Goal: Task Accomplishment & Management: Manage account settings

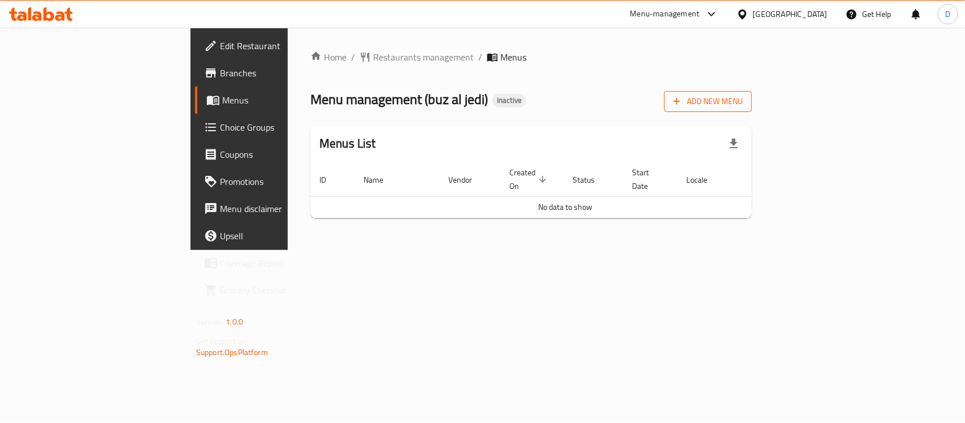
click at [743, 102] on span "Add New Menu" at bounding box center [709, 101] width 70 height 14
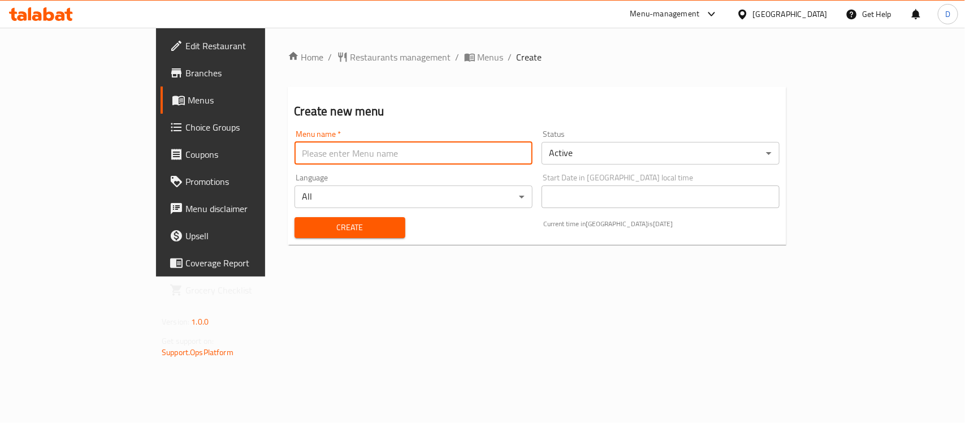
click at [300, 161] on input "text" at bounding box center [414, 153] width 238 height 23
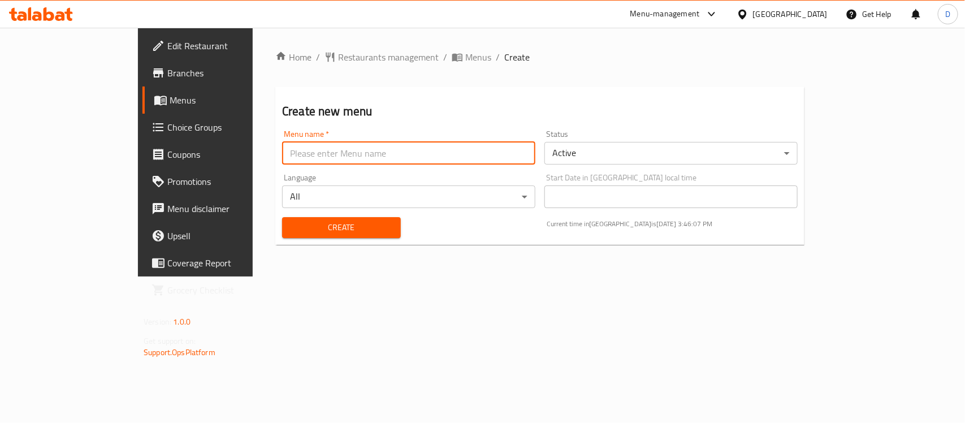
type input "menu"
click at [291, 230] on span "Create" at bounding box center [341, 228] width 101 height 14
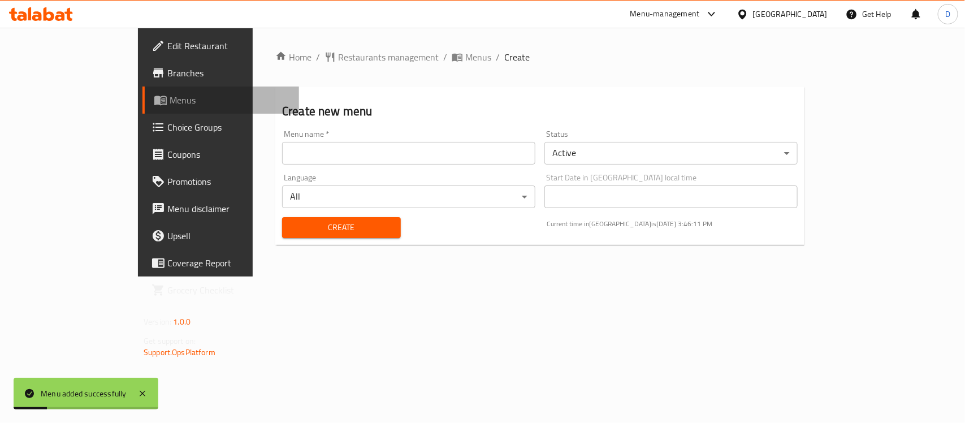
click at [170, 100] on span "Menus" at bounding box center [230, 100] width 120 height 14
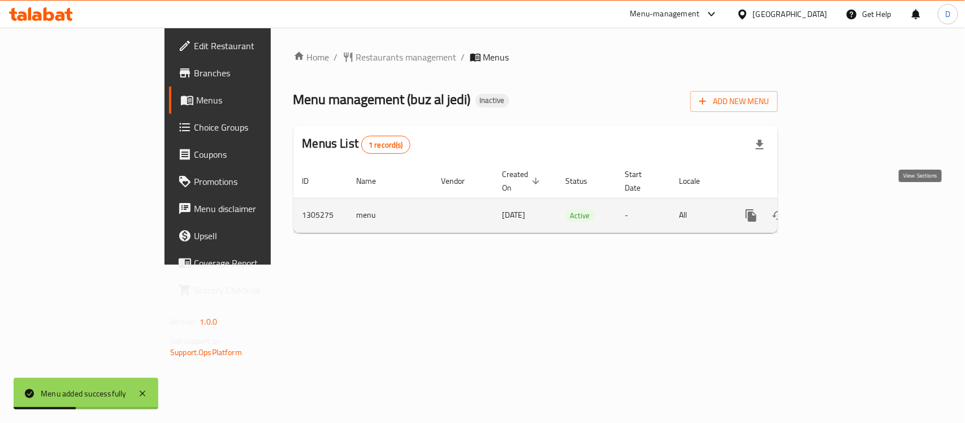
click at [838, 210] on icon "enhanced table" at bounding box center [833, 215] width 10 height 10
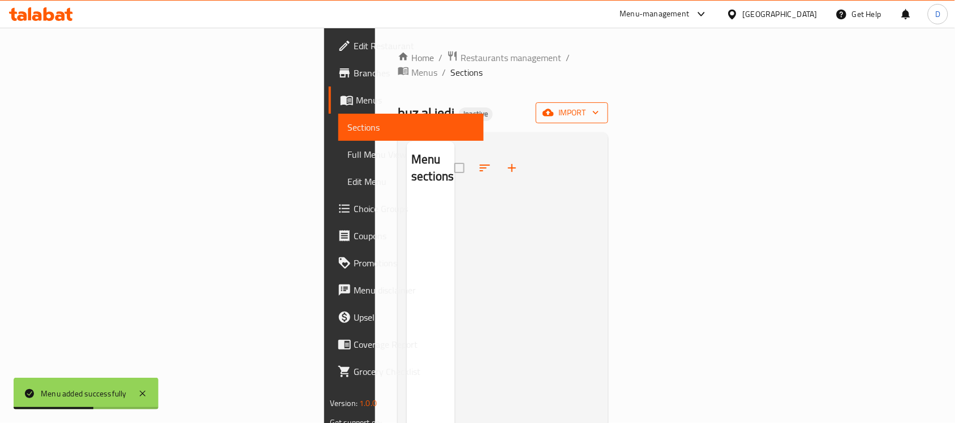
click at [599, 106] on span "import" at bounding box center [572, 113] width 54 height 14
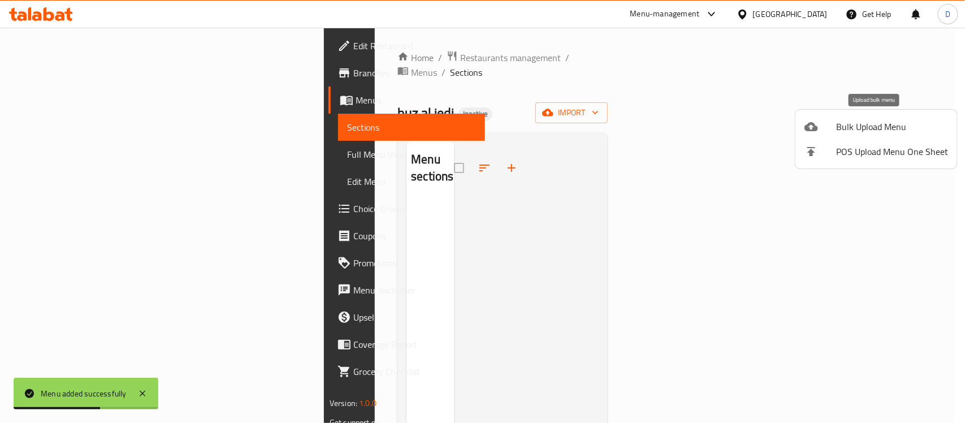
click at [846, 120] on span "Bulk Upload Menu" at bounding box center [893, 127] width 112 height 14
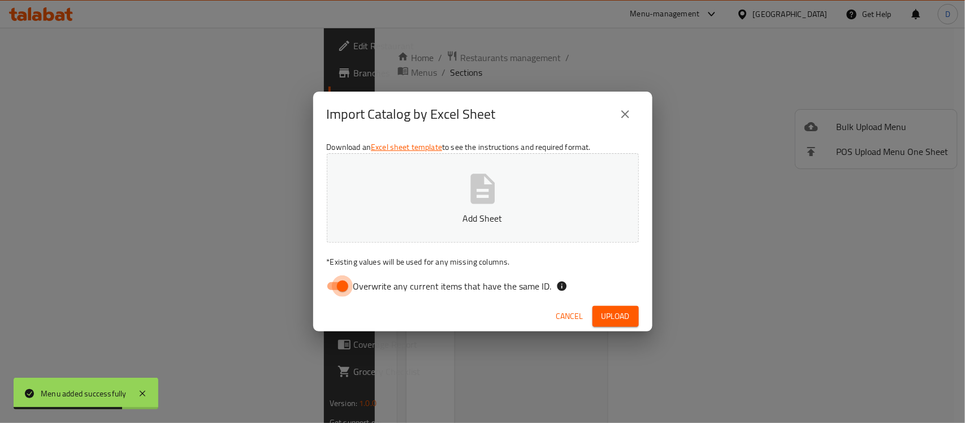
click at [331, 292] on input "Overwrite any current items that have the same ID." at bounding box center [343, 285] width 64 height 21
checkbox input "false"
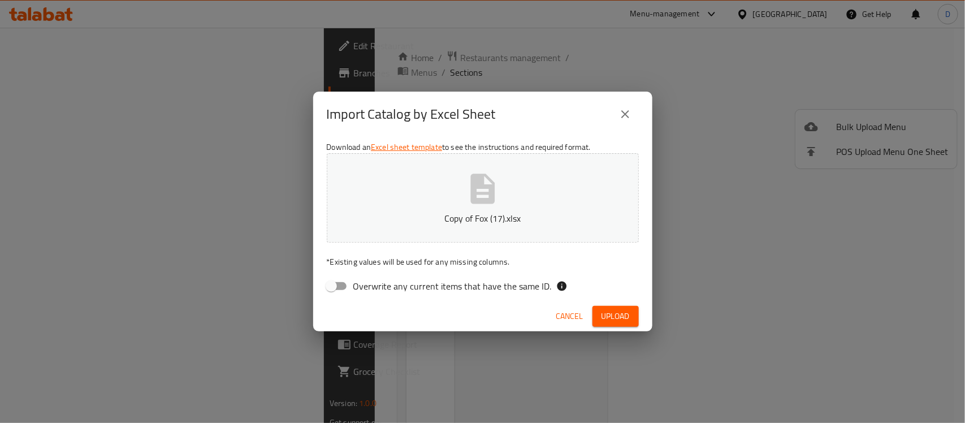
click at [543, 260] on p "* Existing values will be used for any missing columns." at bounding box center [483, 261] width 312 height 11
click at [602, 312] on span "Upload" at bounding box center [616, 316] width 28 height 14
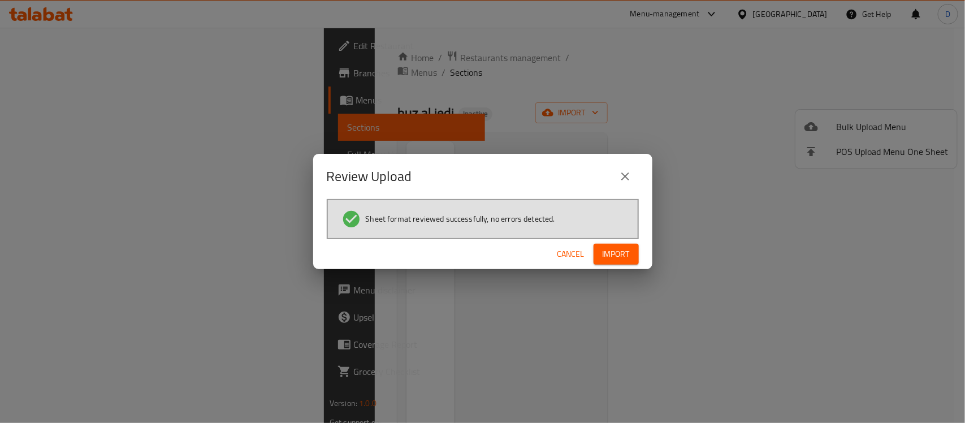
click at [598, 247] on button "Import" at bounding box center [616, 254] width 45 height 21
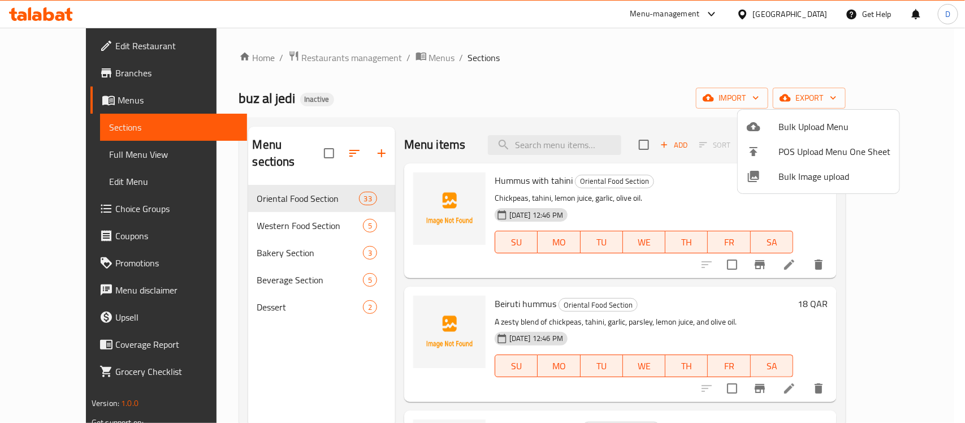
drag, startPoint x: 465, startPoint y: 87, endPoint x: 437, endPoint y: 92, distance: 29.3
click at [465, 87] on div at bounding box center [482, 211] width 965 height 423
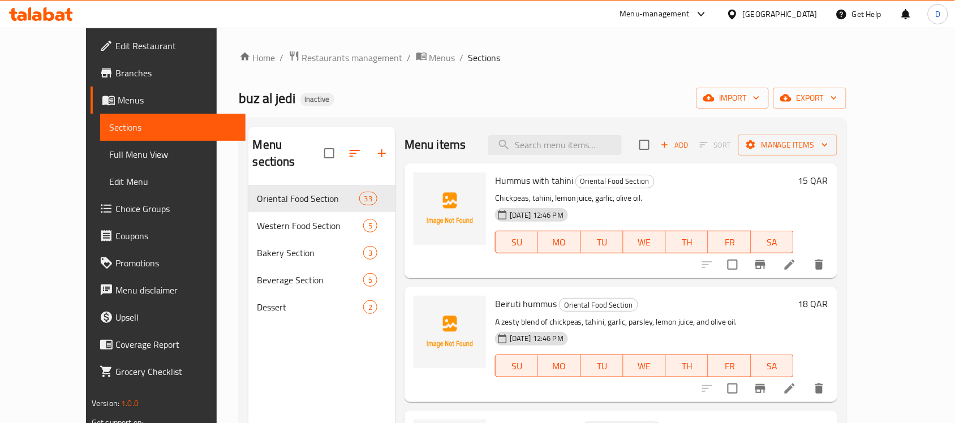
click at [115, 74] on span "Branches" at bounding box center [175, 73] width 121 height 14
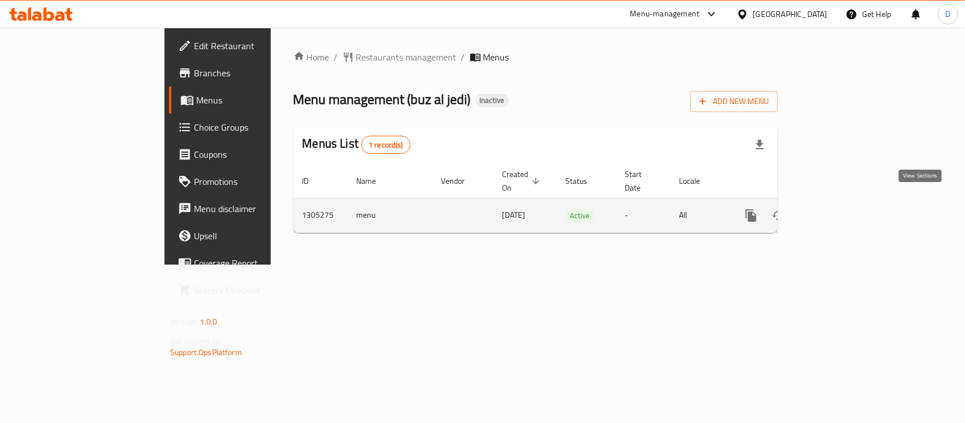
click at [840, 209] on icon "enhanced table" at bounding box center [833, 216] width 14 height 14
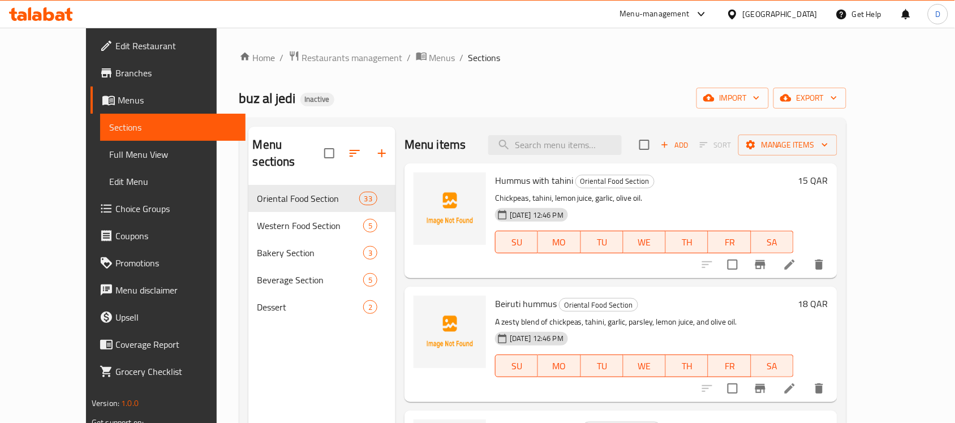
click at [694, 102] on div "buz al jedi Inactive import export" at bounding box center [542, 98] width 607 height 21
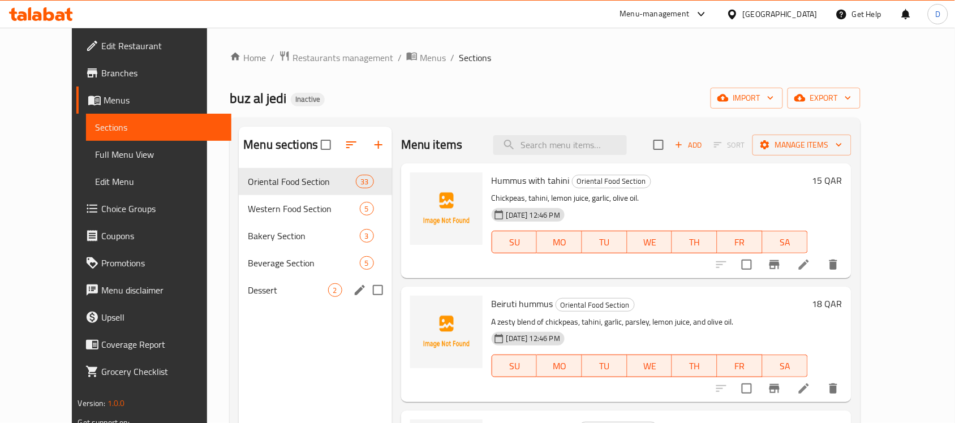
click at [248, 289] on span "Dessert" at bounding box center [288, 290] width 80 height 14
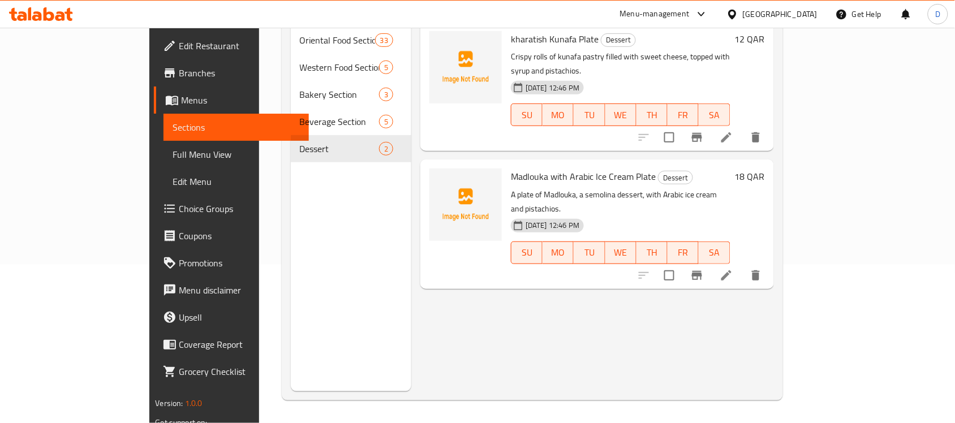
scroll to position [88, 0]
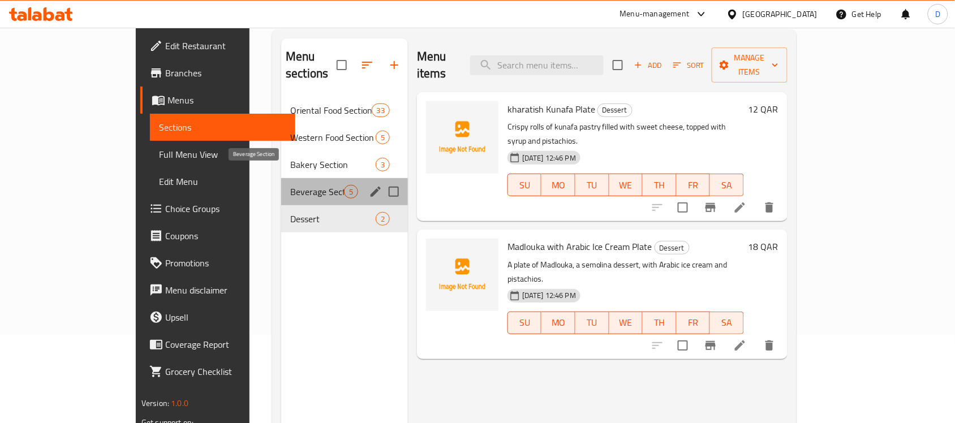
click at [290, 185] on span "Beverage Section" at bounding box center [317, 192] width 54 height 14
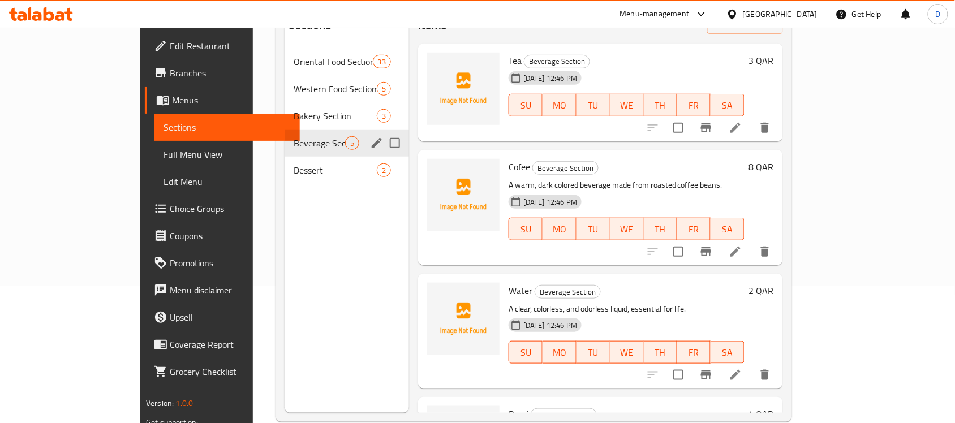
scroll to position [159, 0]
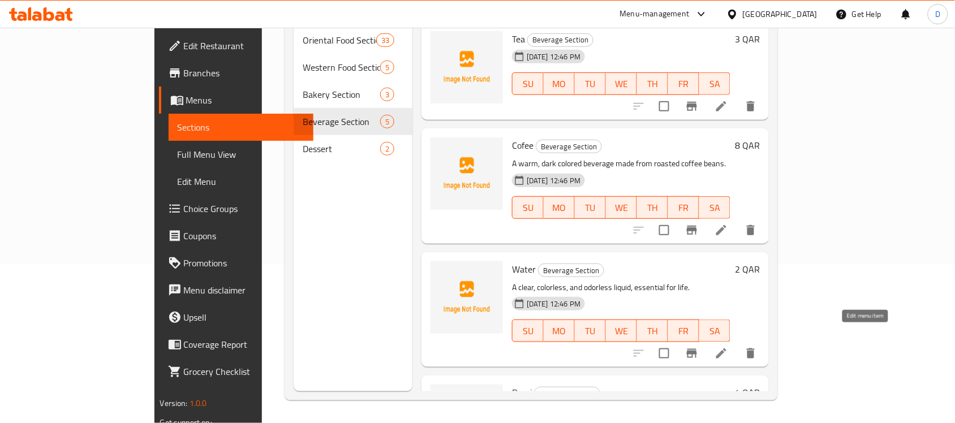
click at [728, 347] on icon at bounding box center [721, 354] width 14 height 14
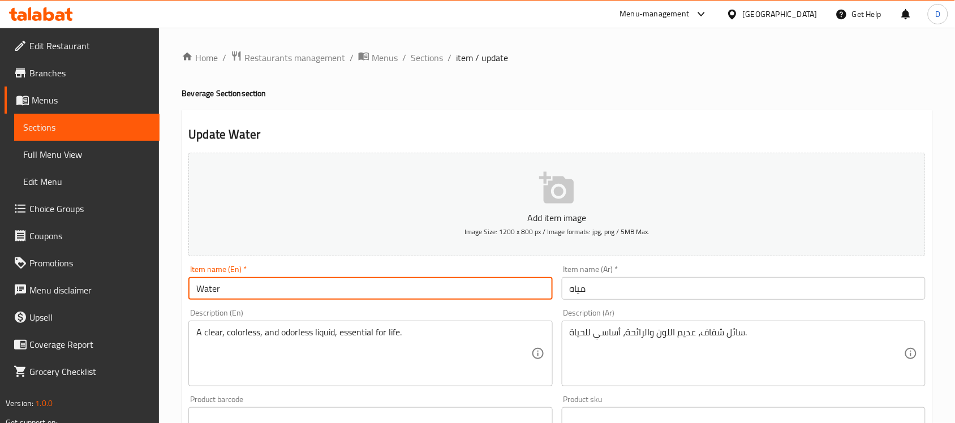
click at [276, 284] on input "Water" at bounding box center [370, 288] width 364 height 23
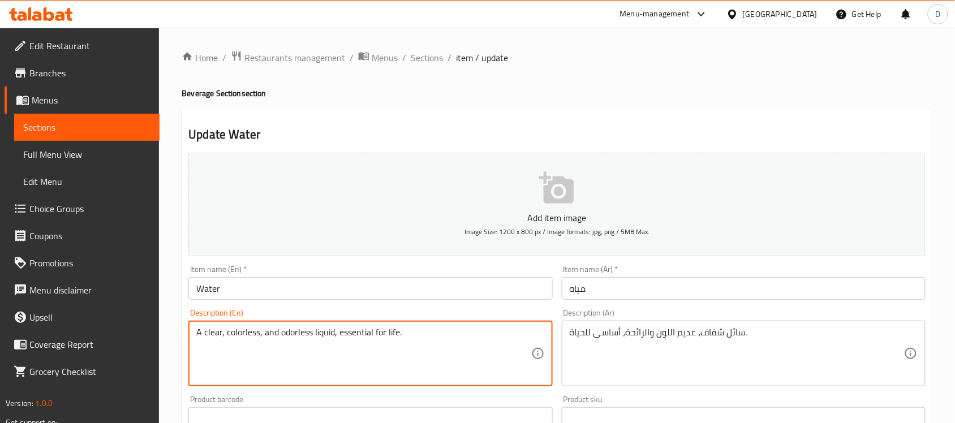
click at [306, 343] on textarea "A clear, colorless, and odorless liquid, essential for life." at bounding box center [363, 354] width 334 height 54
paste textarea "Mineral Water"
type textarea "Mineral Water"
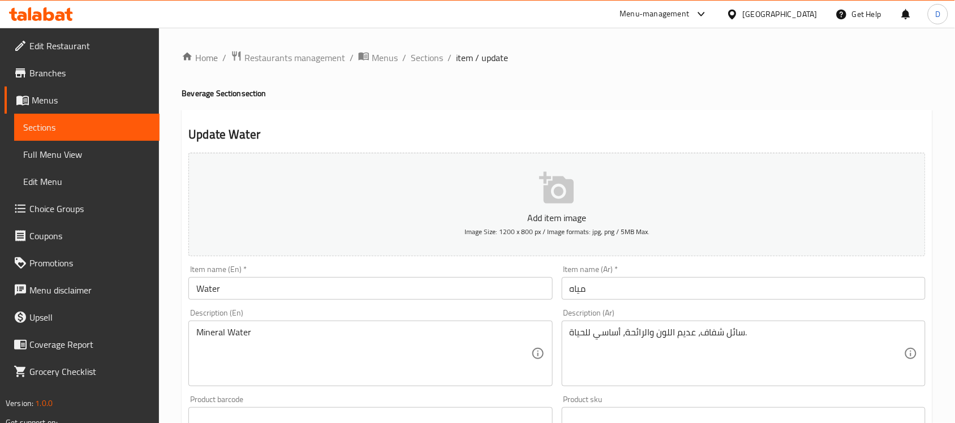
click at [688, 315] on div "Description (Ar) سائل شفاف، عديم اللون والرائحة، أساسي للحياة. Description (Ar)" at bounding box center [744, 347] width 364 height 77
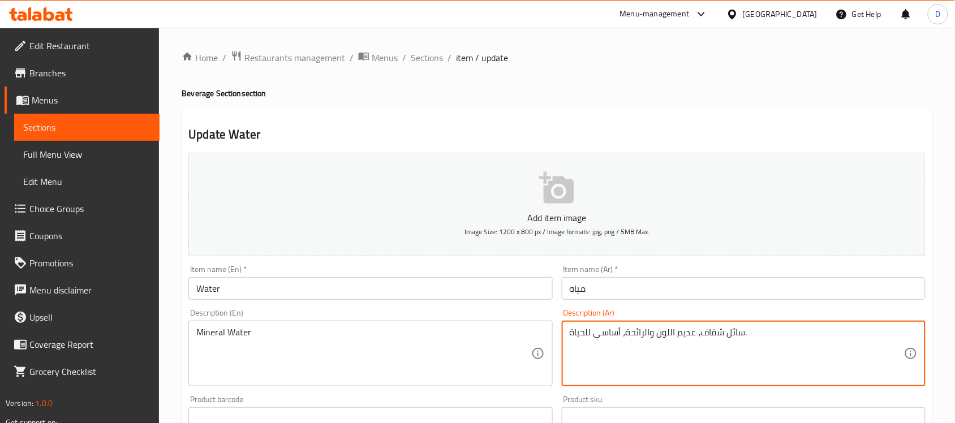
click at [688, 327] on textarea "سائل شفاف، عديم اللون والرائحة، أساسي للحياة." at bounding box center [737, 354] width 334 height 54
paste textarea "مياه معدنية"
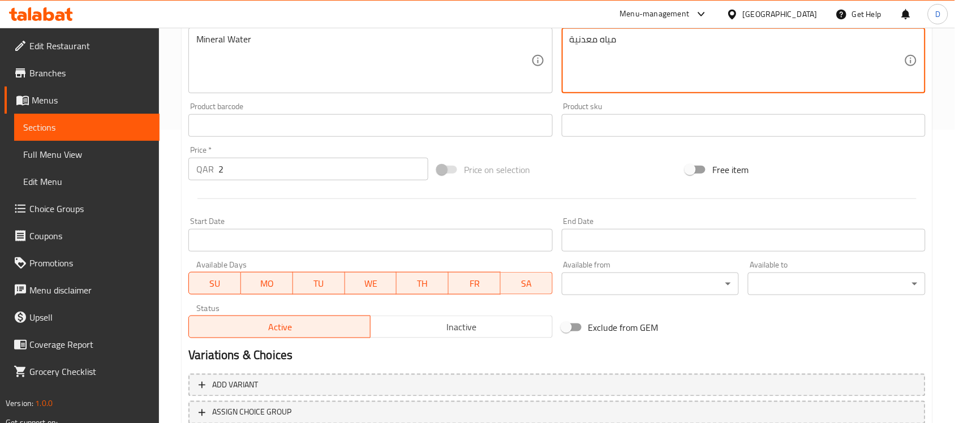
scroll to position [374, 0]
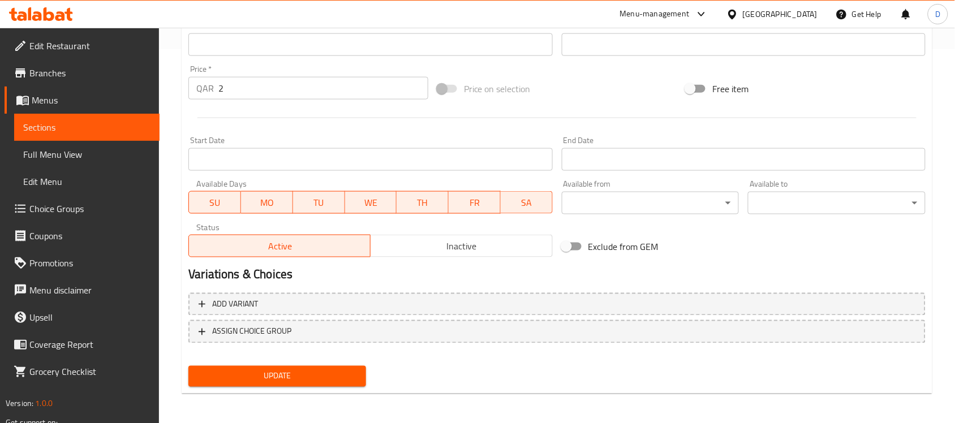
type textarea "مياه معدنية"
click at [300, 377] on span "Update" at bounding box center [276, 376] width 159 height 14
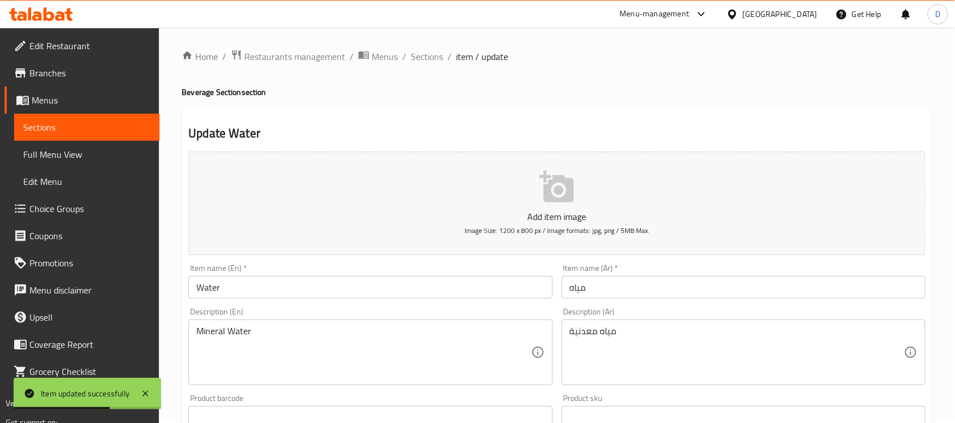
scroll to position [0, 0]
click at [426, 55] on span "Sections" at bounding box center [427, 58] width 32 height 14
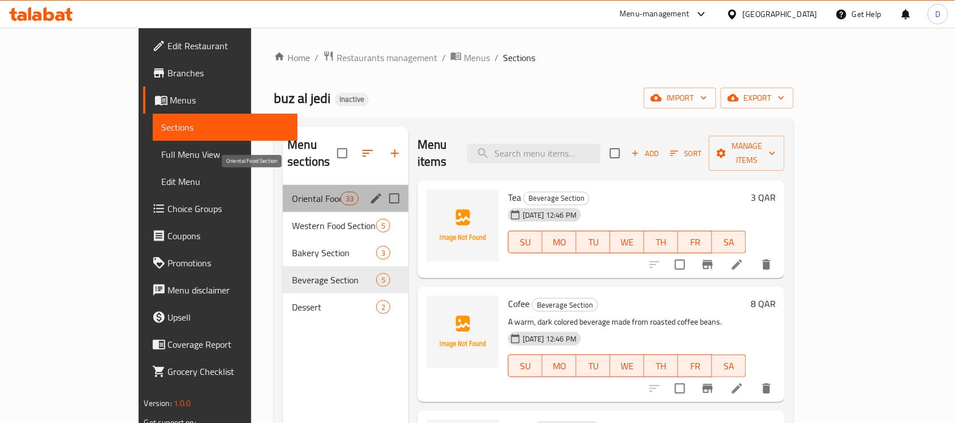
click at [292, 192] on span "Oriental Food Section" at bounding box center [316, 199] width 48 height 14
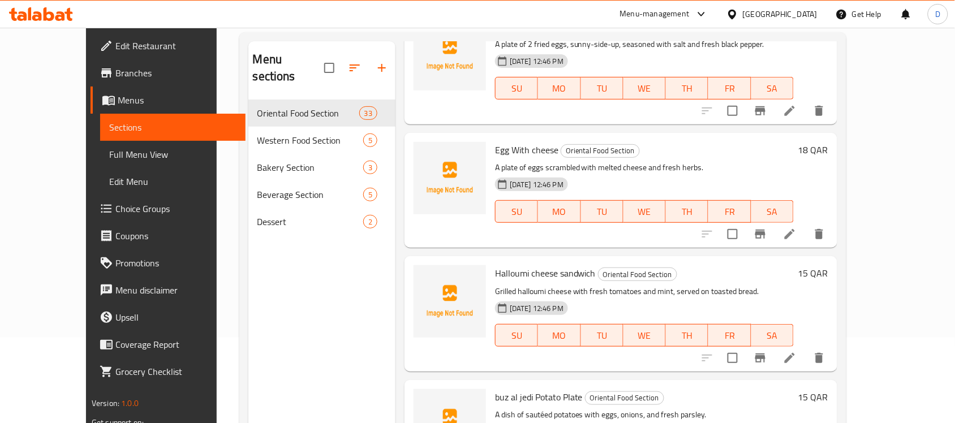
scroll to position [159, 0]
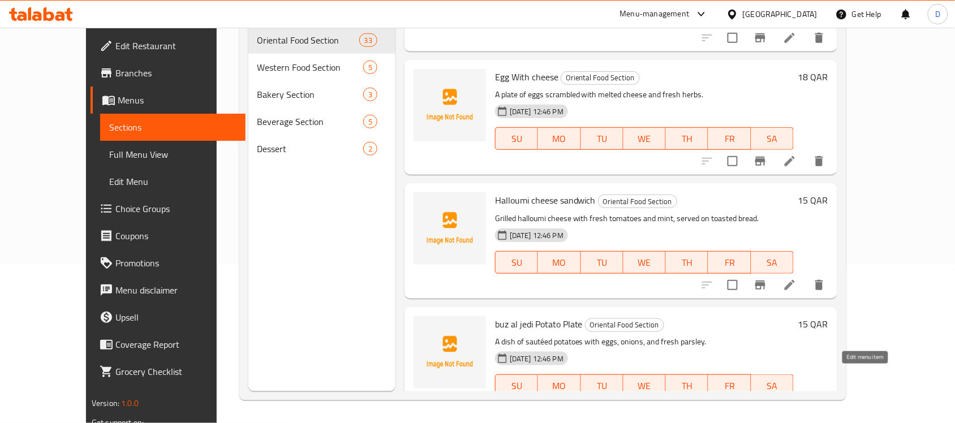
click at [796, 402] on icon at bounding box center [790, 409] width 14 height 14
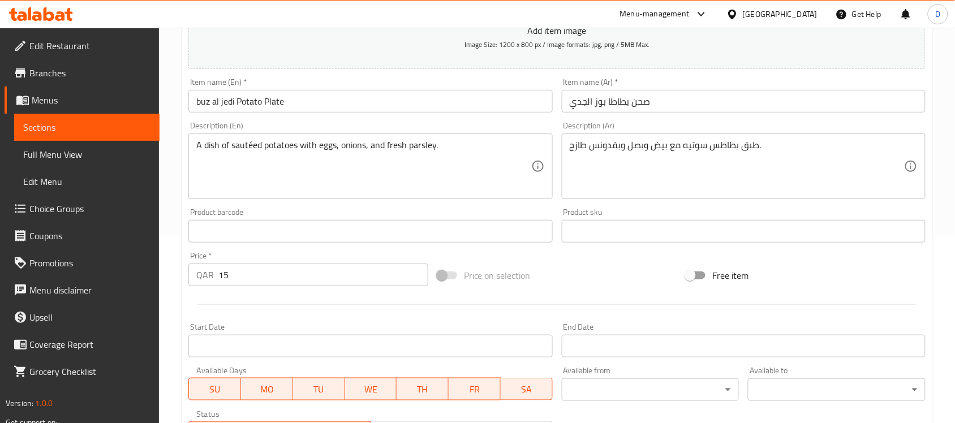
scroll to position [212, 0]
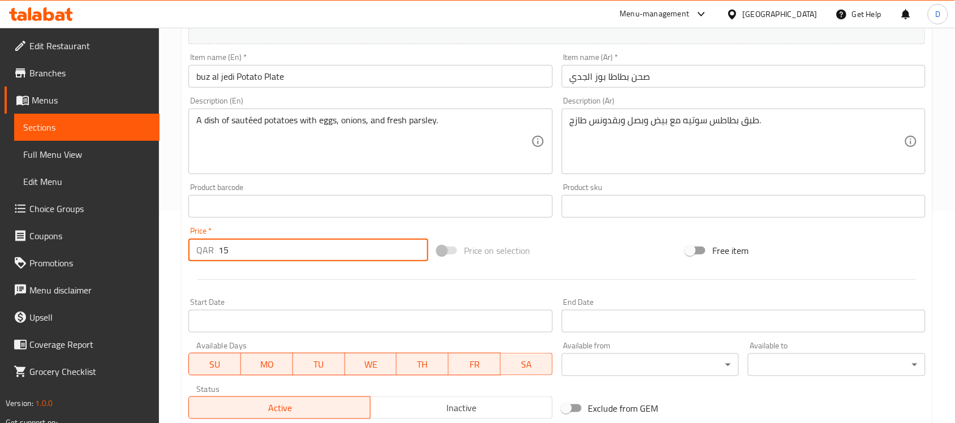
drag, startPoint x: 231, startPoint y: 255, endPoint x: 201, endPoint y: 248, distance: 30.7
click at [201, 248] on div "QAR 15 Price *" at bounding box center [308, 250] width 240 height 23
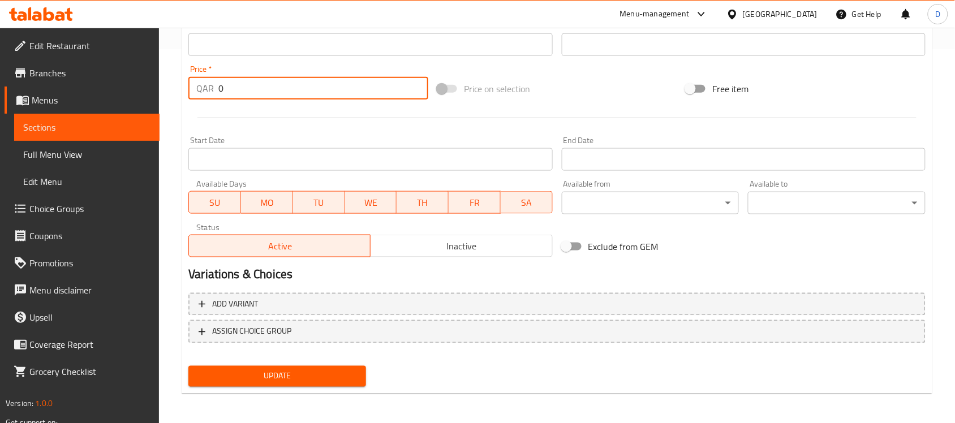
type input "0"
click at [275, 373] on span "Update" at bounding box center [276, 376] width 159 height 14
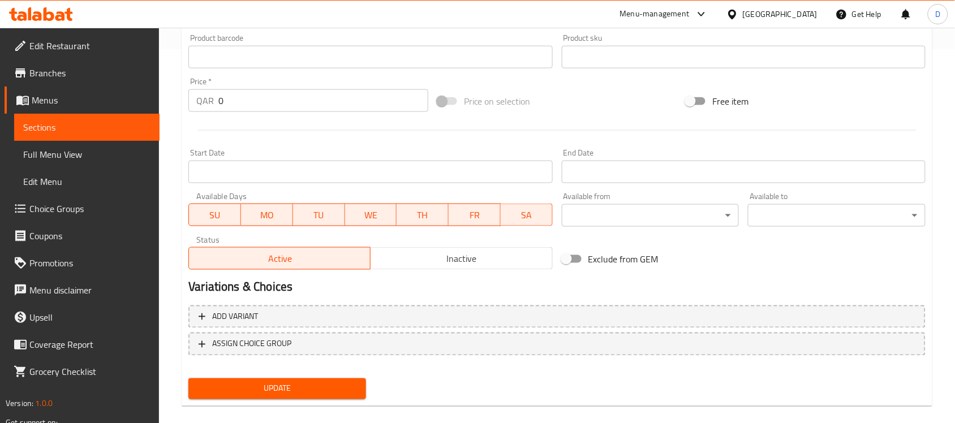
scroll to position [122, 0]
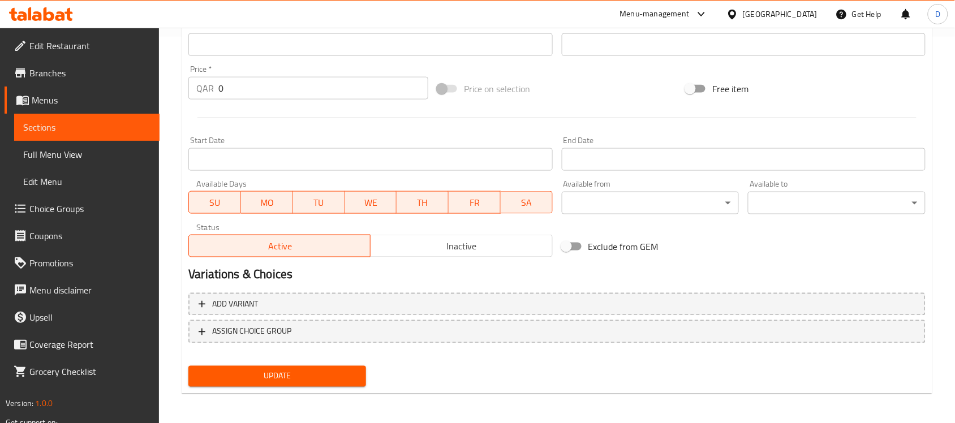
click at [264, 375] on span "Update" at bounding box center [276, 376] width 159 height 14
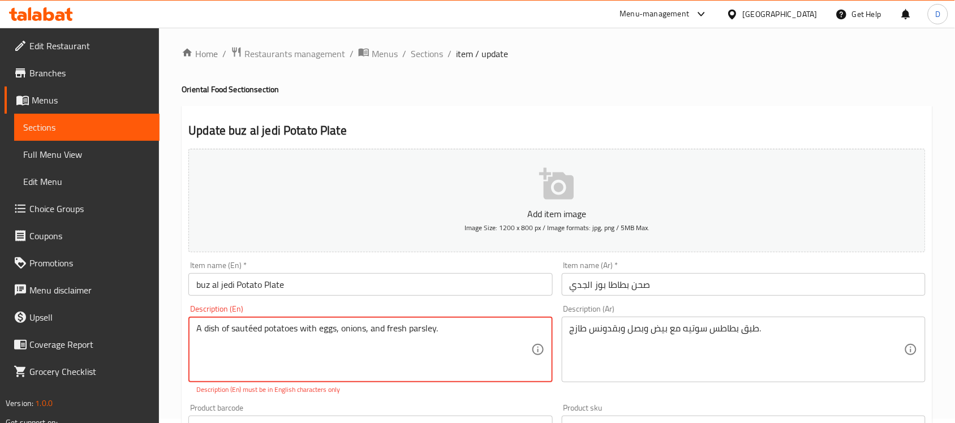
scroll to position [0, 0]
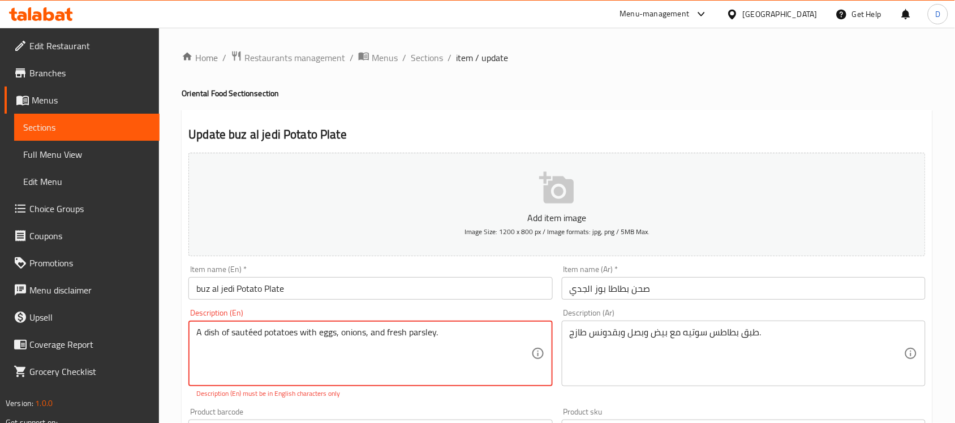
click at [250, 337] on textarea "A dish of sautéed potatoes with eggs, onions, and fresh parsley." at bounding box center [363, 354] width 334 height 54
click at [252, 335] on textarea "A dish of sautéed potatoes with eggs, onions, and fresh parsley." at bounding box center [363, 354] width 334 height 54
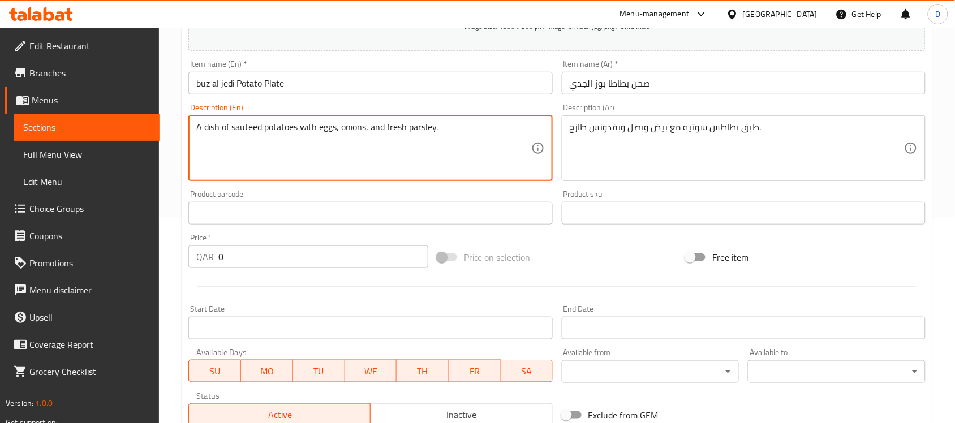
scroll to position [374, 0]
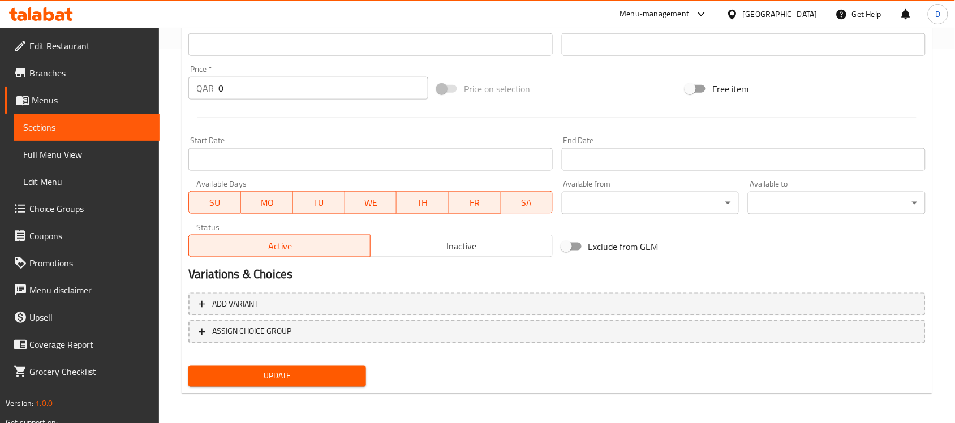
type textarea "A dish of sauteed potatoes with eggs, onions, and fresh parsley."
click at [266, 371] on span "Update" at bounding box center [276, 376] width 159 height 14
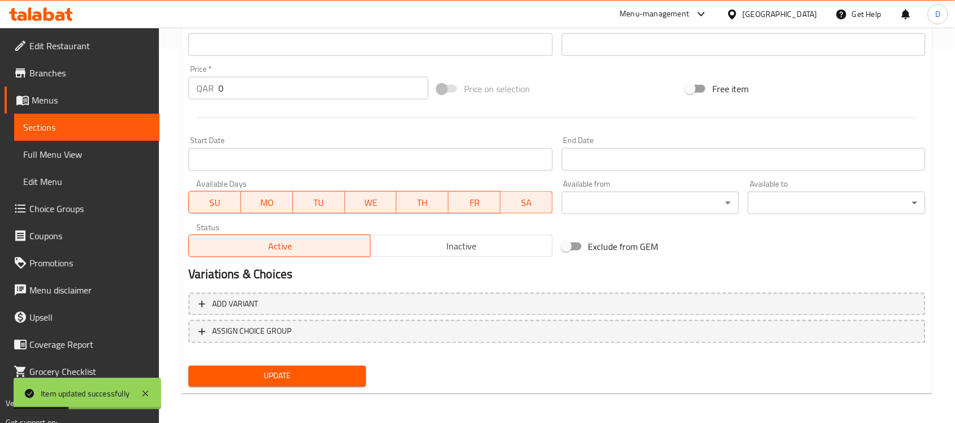
click at [61, 205] on span "Choice Groups" at bounding box center [89, 209] width 121 height 14
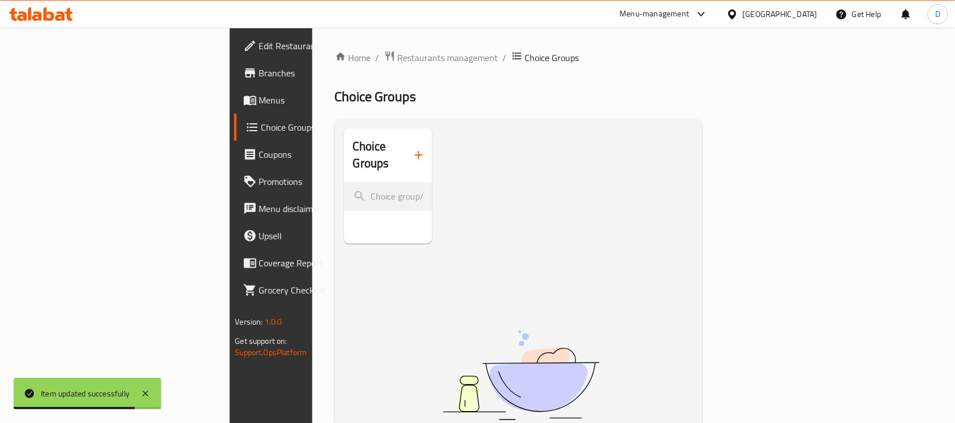
click at [412, 148] on icon "button" at bounding box center [419, 155] width 14 height 14
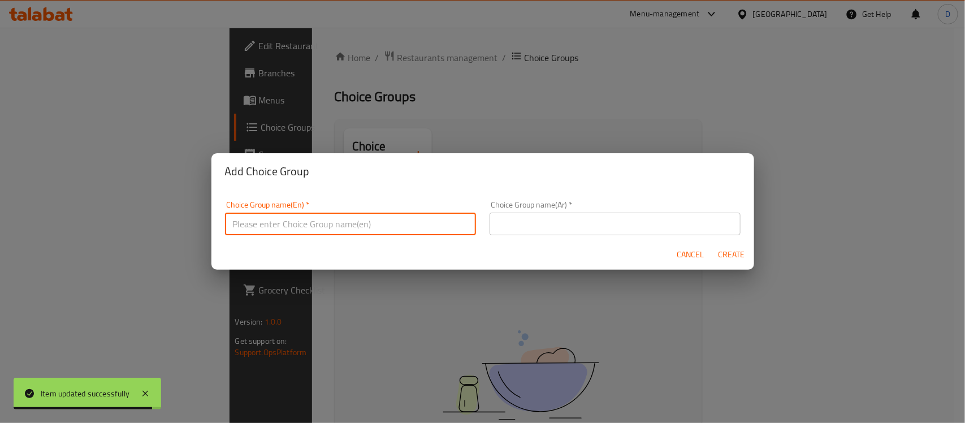
click at [312, 218] on input "text" at bounding box center [350, 224] width 251 height 23
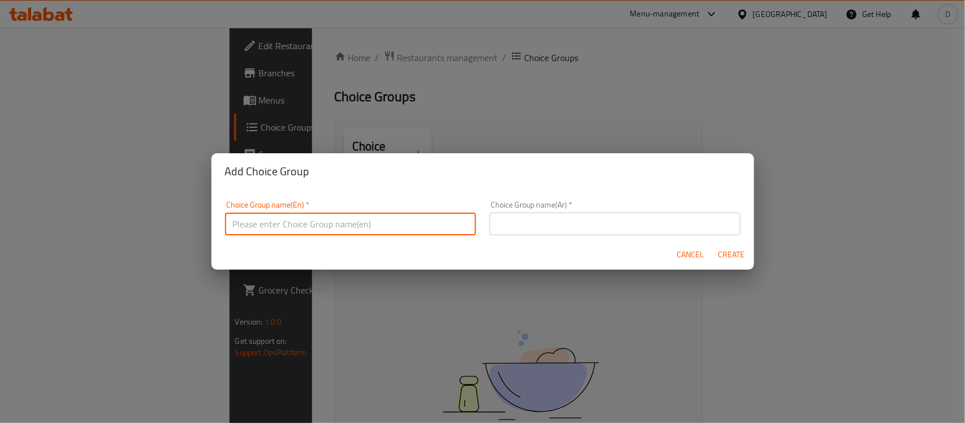
type input "Your Choice Of"
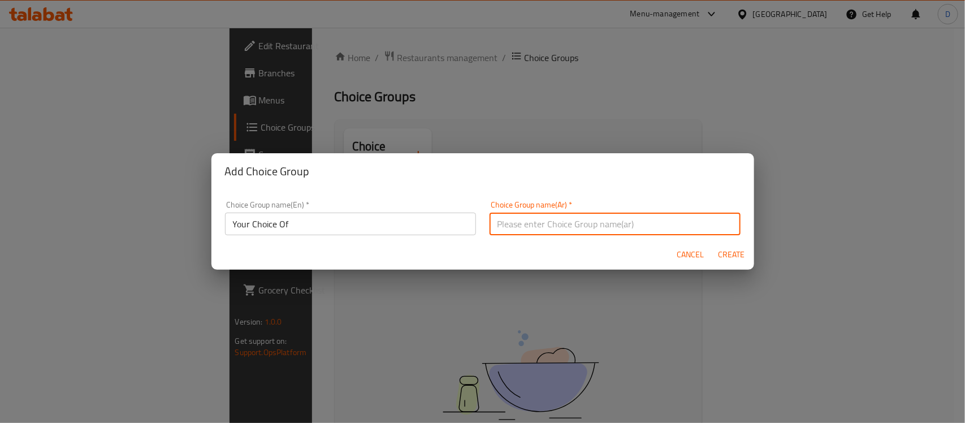
click at [581, 221] on input "text" at bounding box center [615, 224] width 251 height 23
type input "اختيارك من"
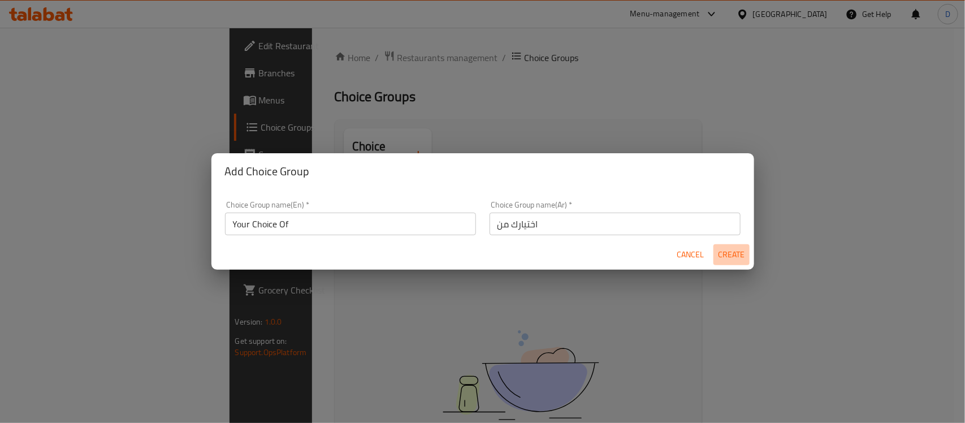
click at [736, 256] on span "Create" at bounding box center [731, 255] width 27 height 14
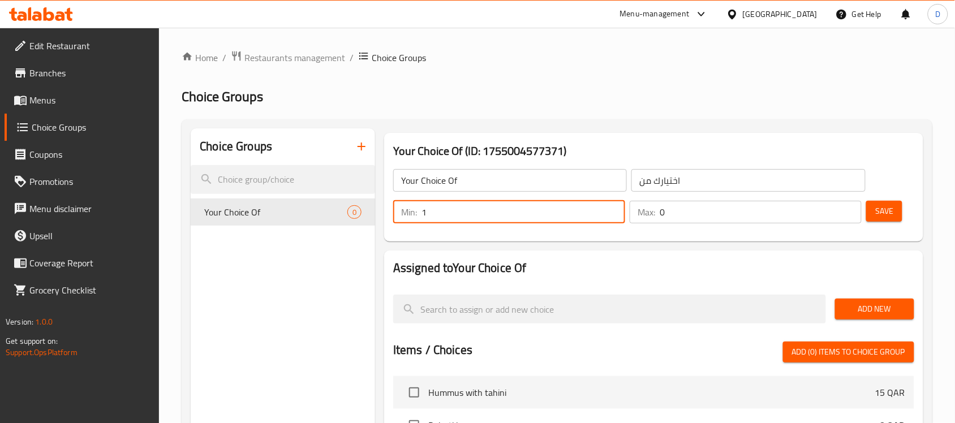
type input "1"
click at [611, 210] on input "1" at bounding box center [523, 212] width 204 height 23
type input "1"
click at [847, 208] on input "1" at bounding box center [760, 212] width 202 height 23
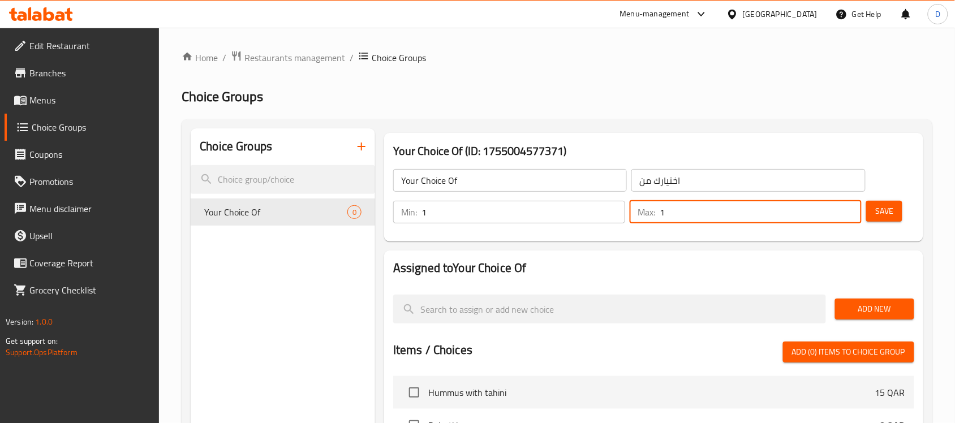
click at [886, 215] on span "Save" at bounding box center [884, 211] width 18 height 14
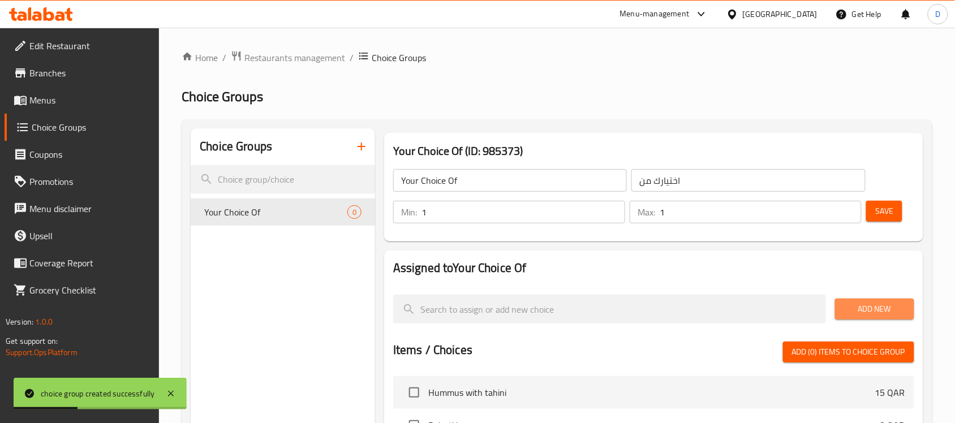
click at [888, 304] on span "Add New" at bounding box center [874, 309] width 61 height 14
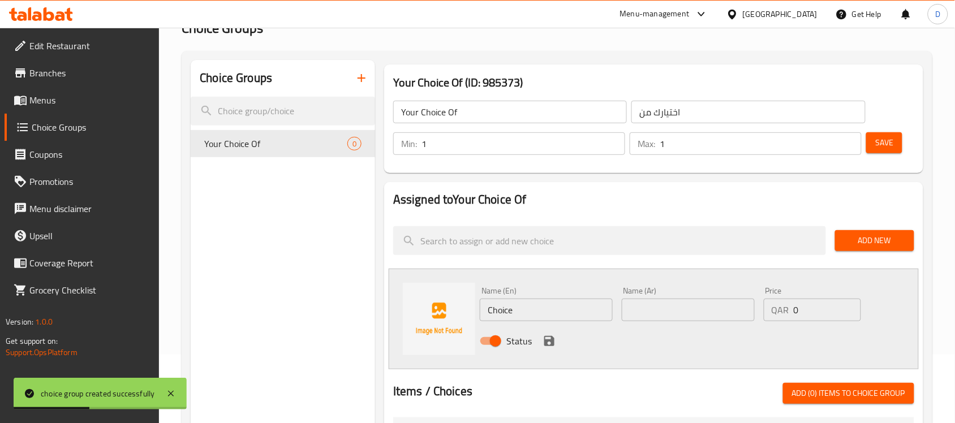
scroll to position [141, 0]
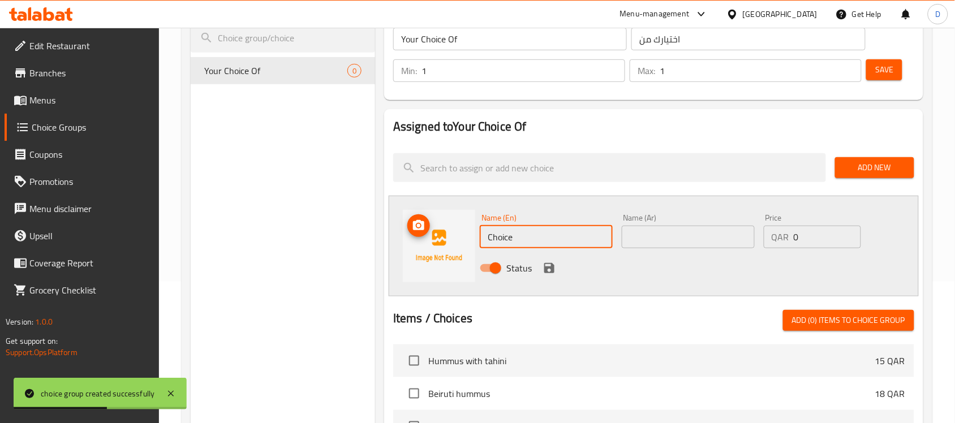
drag, startPoint x: 518, startPoint y: 238, endPoint x: 455, endPoint y: 232, distance: 63.0
click at [455, 232] on div "Name (En) Choice Name (En) Name (Ar) Name (Ar) Price QAR 0 Price Status" at bounding box center [654, 246] width 530 height 101
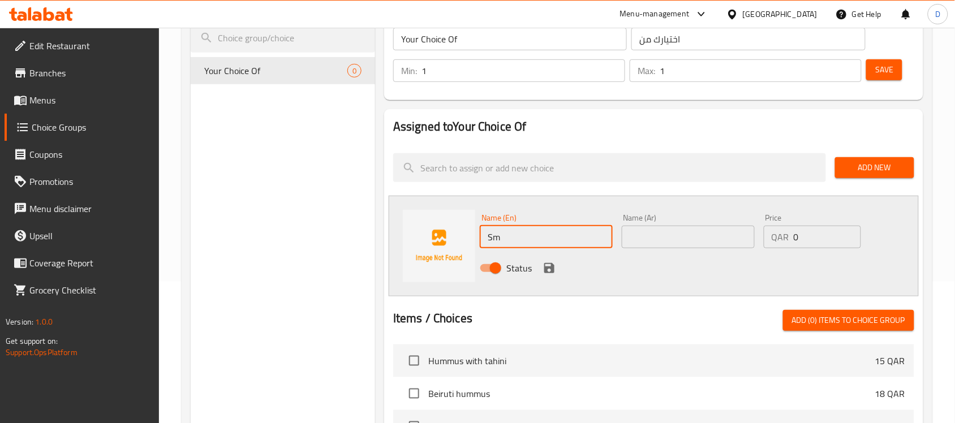
type input "Small"
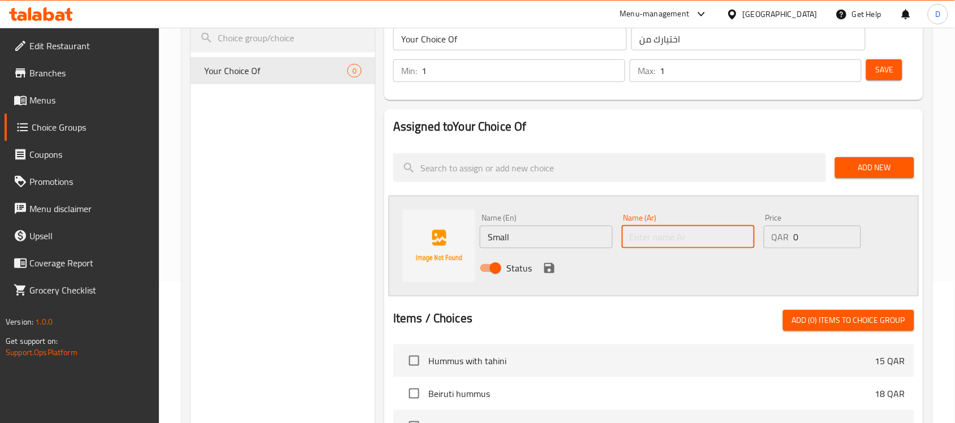
click at [652, 239] on input "text" at bounding box center [688, 237] width 133 height 23
type input "صغير"
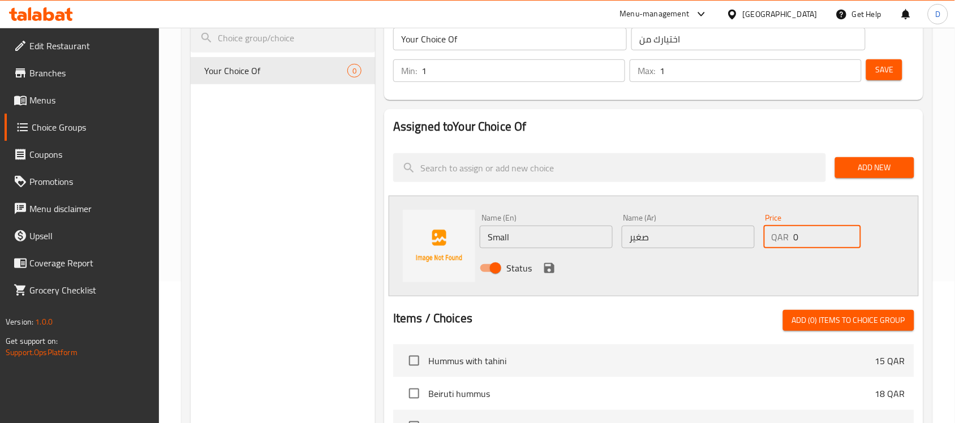
drag, startPoint x: 804, startPoint y: 236, endPoint x: 779, endPoint y: 240, distance: 25.3
click at [779, 240] on div "QAR 0 Price" at bounding box center [812, 237] width 97 height 23
type input "10"
click at [550, 269] on icon "save" at bounding box center [549, 268] width 10 height 10
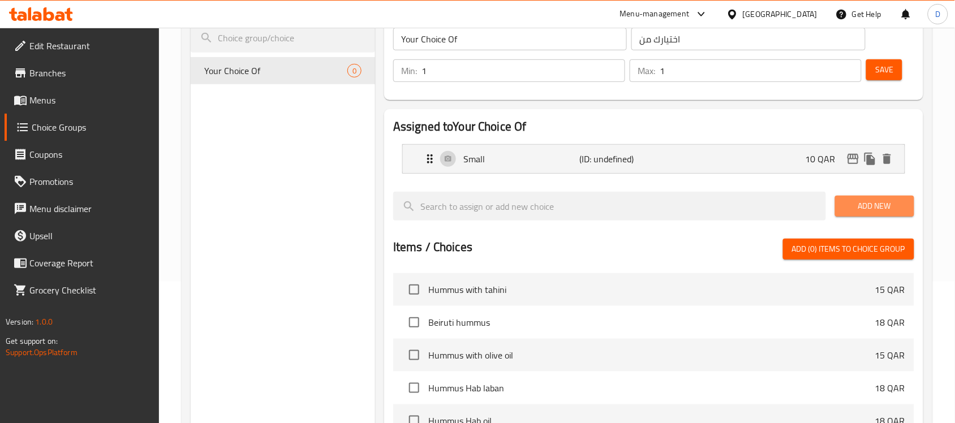
click at [880, 212] on span "Add New" at bounding box center [874, 206] width 61 height 14
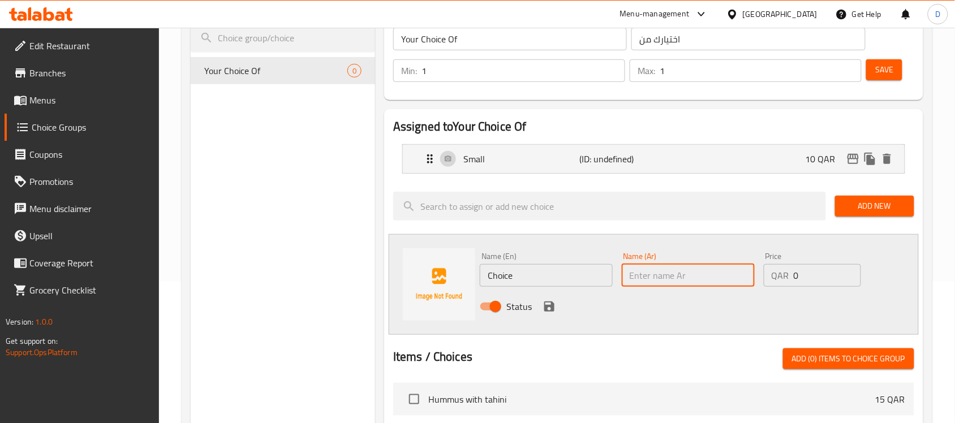
click at [676, 277] on input "text" at bounding box center [688, 275] width 133 height 23
type input "كبير"
click at [564, 271] on input "Choice" at bounding box center [546, 275] width 133 height 23
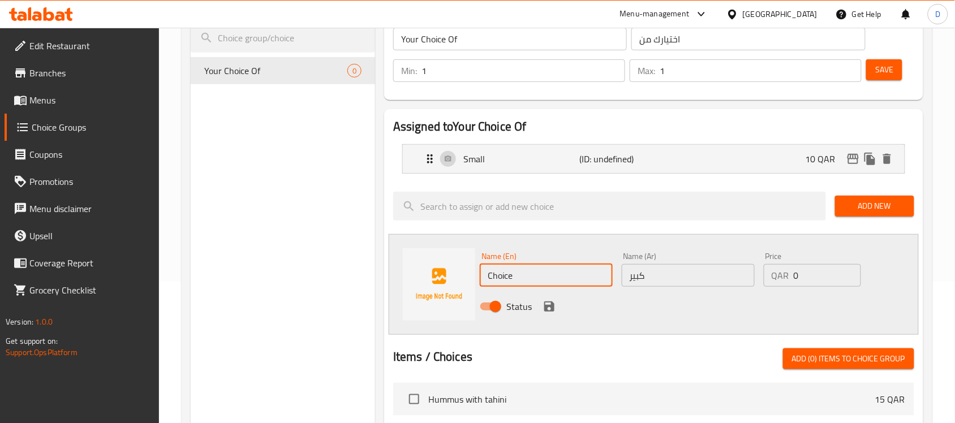
click at [564, 271] on input "Choice" at bounding box center [546, 275] width 133 height 23
type input "Large"
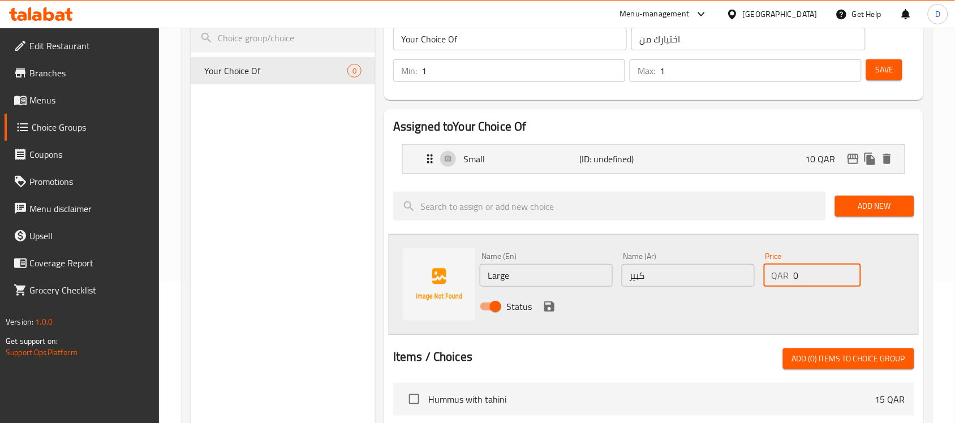
drag, startPoint x: 803, startPoint y: 275, endPoint x: 792, endPoint y: 276, distance: 11.4
click at [792, 276] on div "QAR 0 Price" at bounding box center [812, 275] width 97 height 23
type input "15"
click at [246, 328] on div "Choice Groups Your Choice Of 0" at bounding box center [283, 356] width 184 height 738
click at [547, 306] on icon "save" at bounding box center [549, 306] width 10 height 10
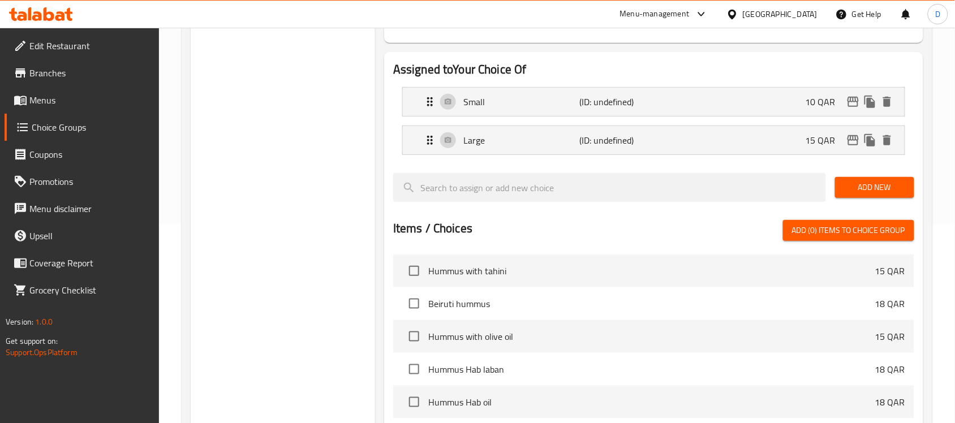
scroll to position [71, 0]
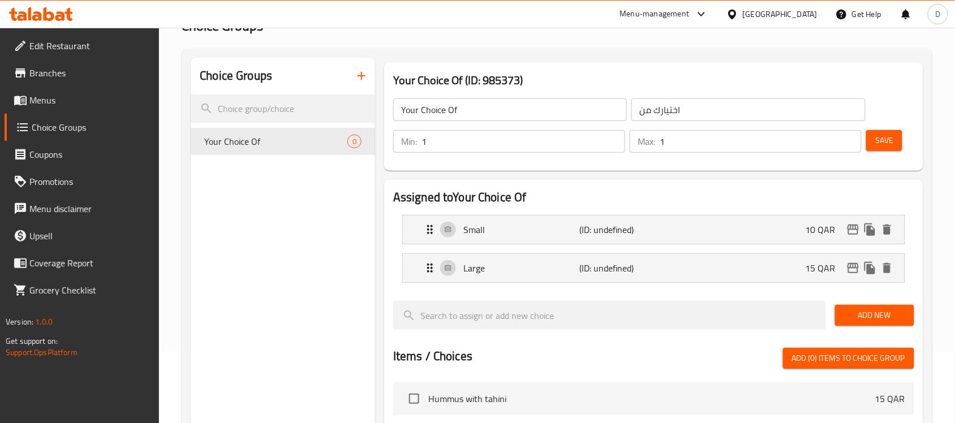
click at [889, 143] on span "Save" at bounding box center [884, 140] width 18 height 14
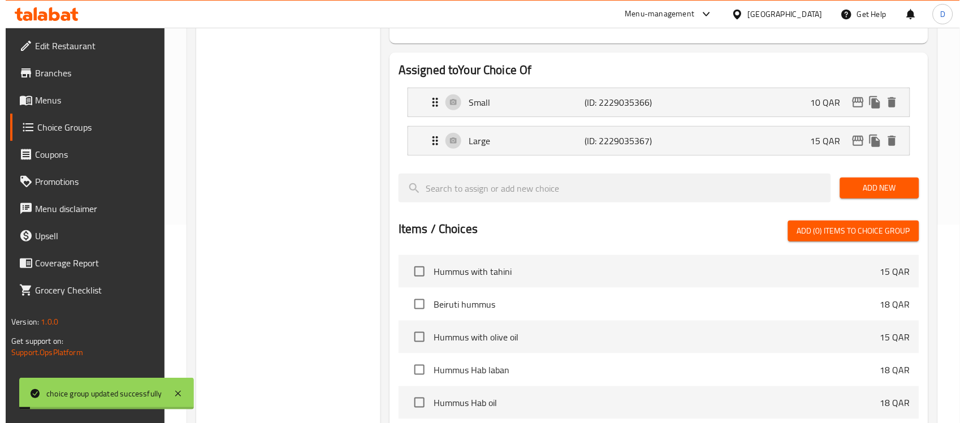
scroll to position [404, 0]
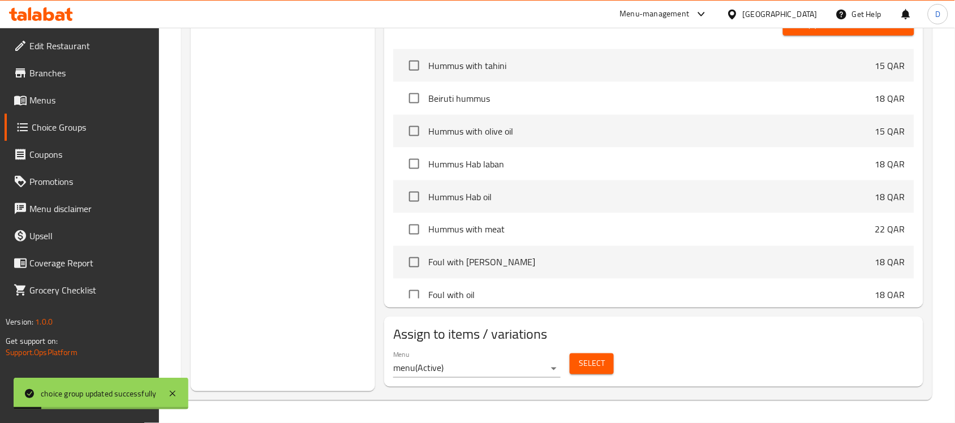
click at [572, 365] on button "Select" at bounding box center [592, 363] width 44 height 21
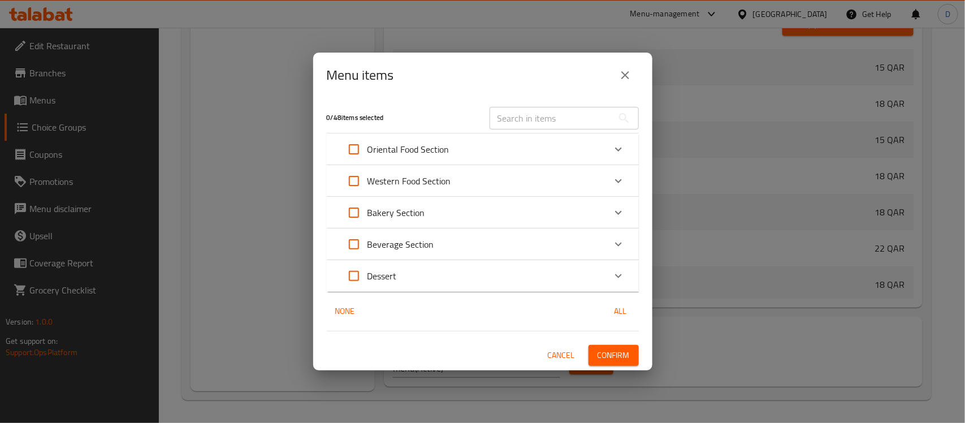
click at [620, 148] on icon "Expand" at bounding box center [619, 150] width 14 height 14
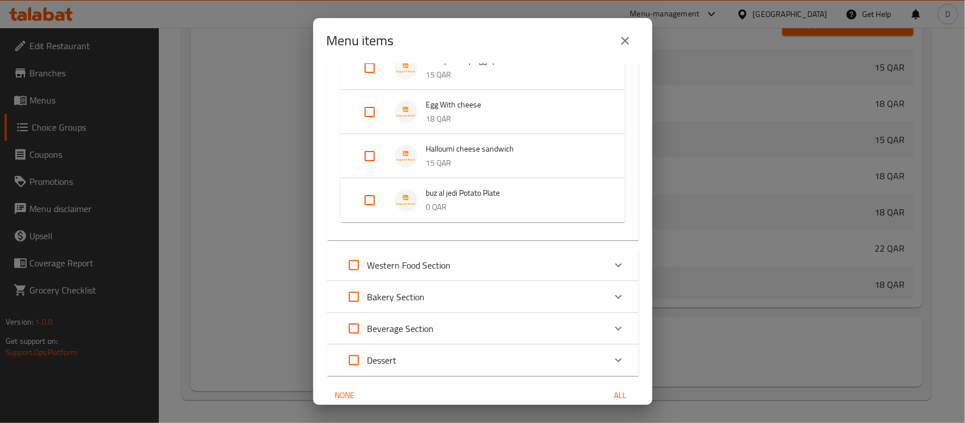
scroll to position [1363, 0]
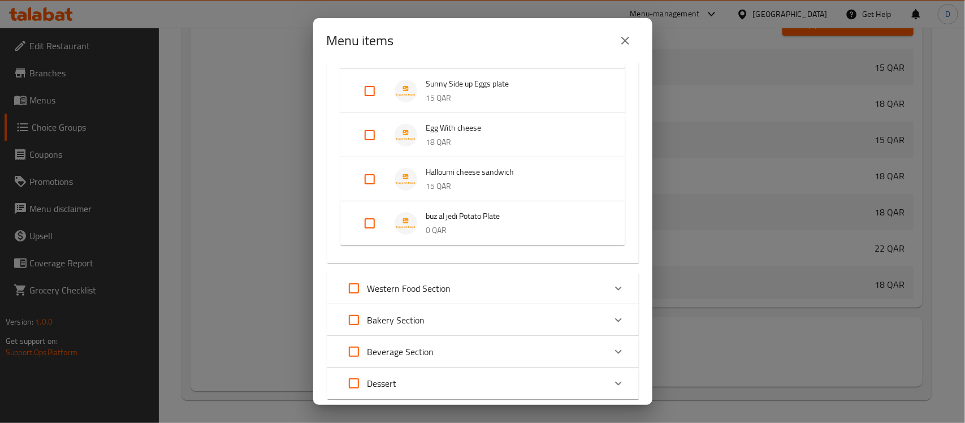
click at [372, 225] on input "Expand" at bounding box center [369, 223] width 27 height 27
checkbox input "true"
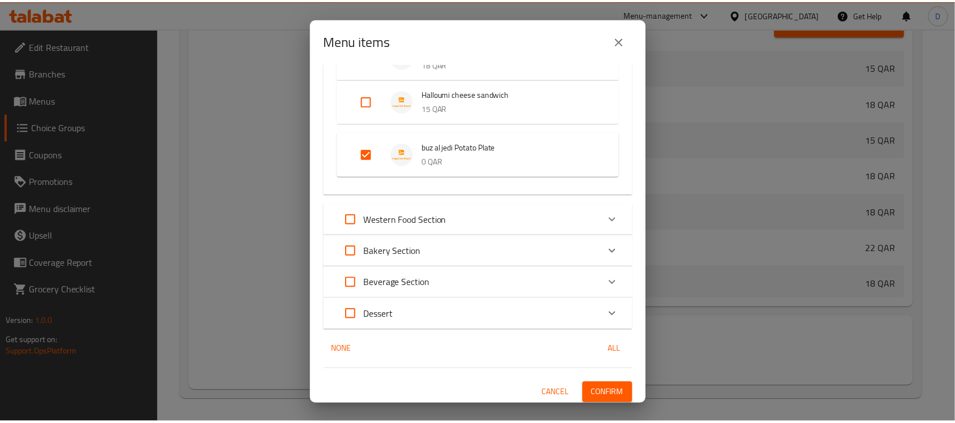
scroll to position [1443, 0]
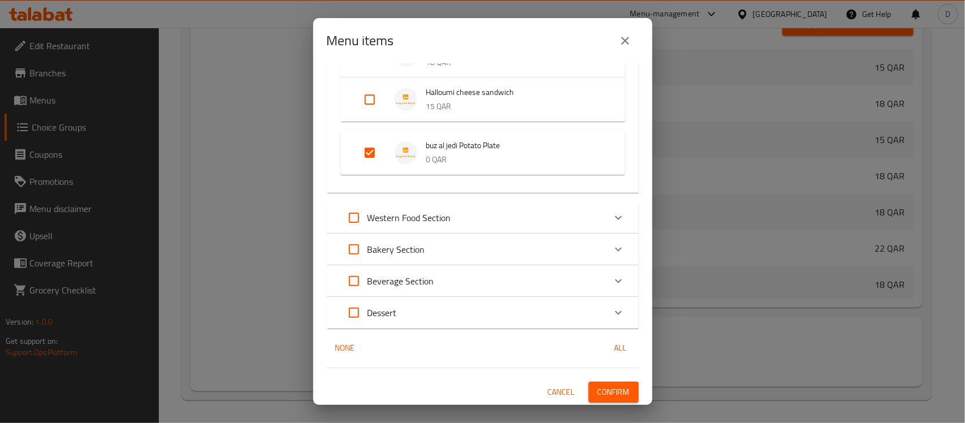
click at [615, 391] on span "Confirm" at bounding box center [614, 392] width 32 height 14
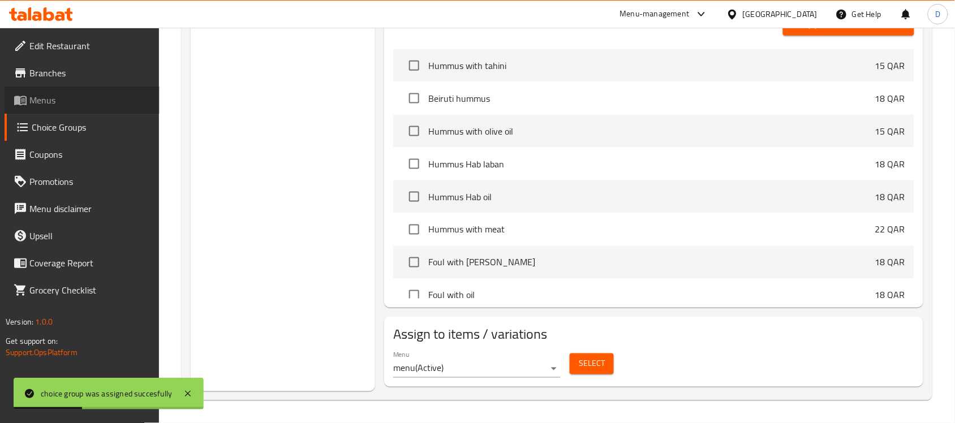
click at [49, 95] on span "Menus" at bounding box center [89, 100] width 121 height 14
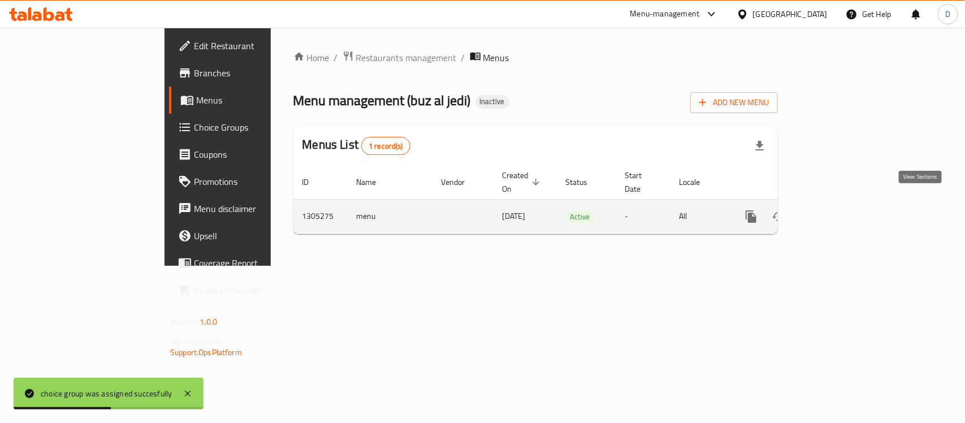
click at [838, 212] on icon "enhanced table" at bounding box center [833, 217] width 10 height 10
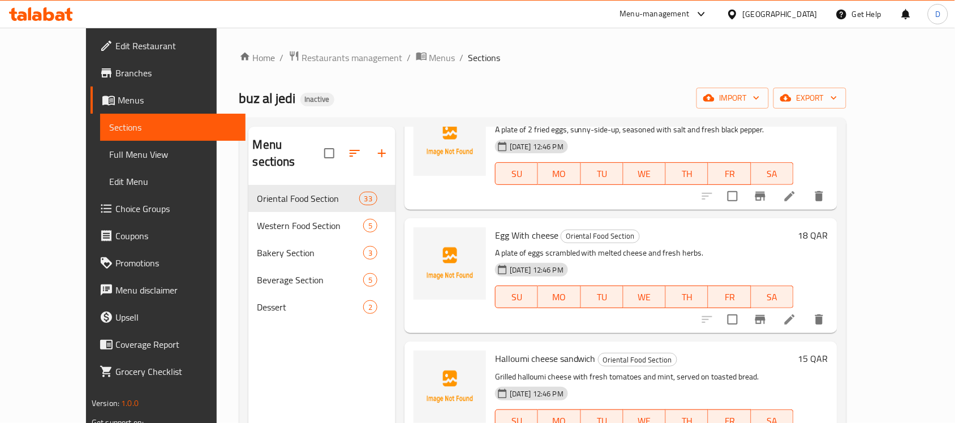
scroll to position [159, 0]
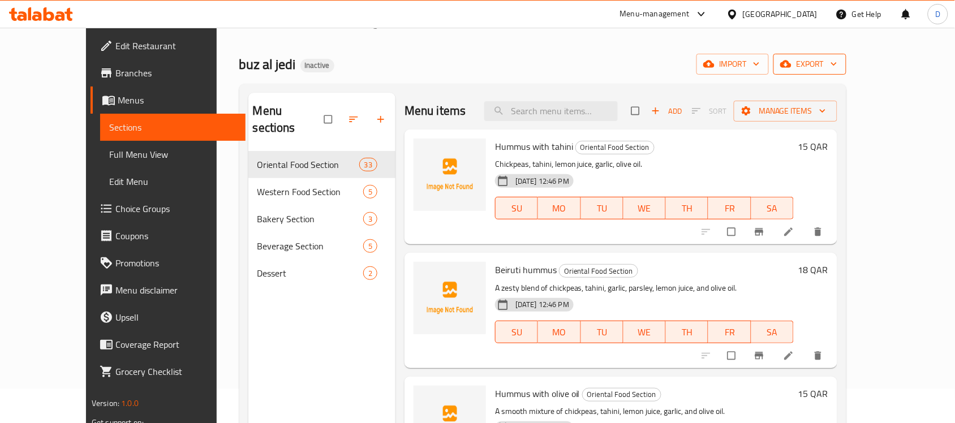
click at [837, 65] on span "export" at bounding box center [809, 64] width 55 height 14
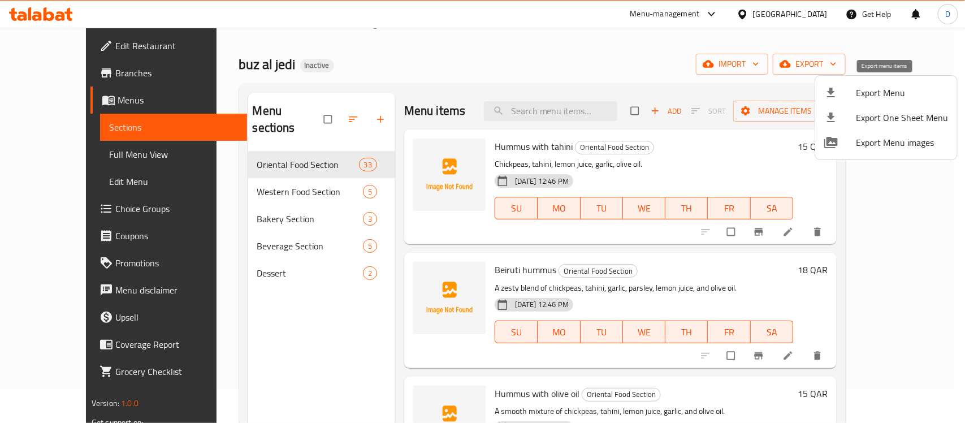
click at [887, 93] on span "Export Menu" at bounding box center [902, 93] width 92 height 14
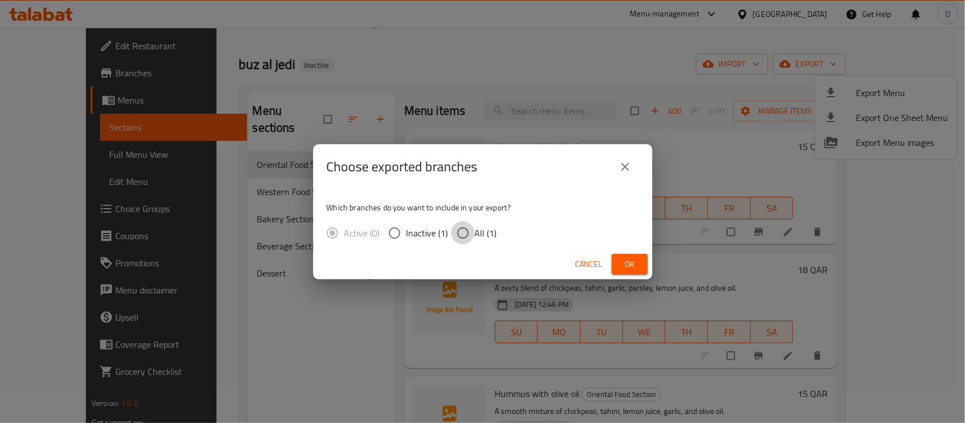
click at [463, 232] on input "All (1)" at bounding box center [463, 233] width 24 height 24
radio input "true"
click at [631, 266] on span "Ok" at bounding box center [630, 264] width 18 height 14
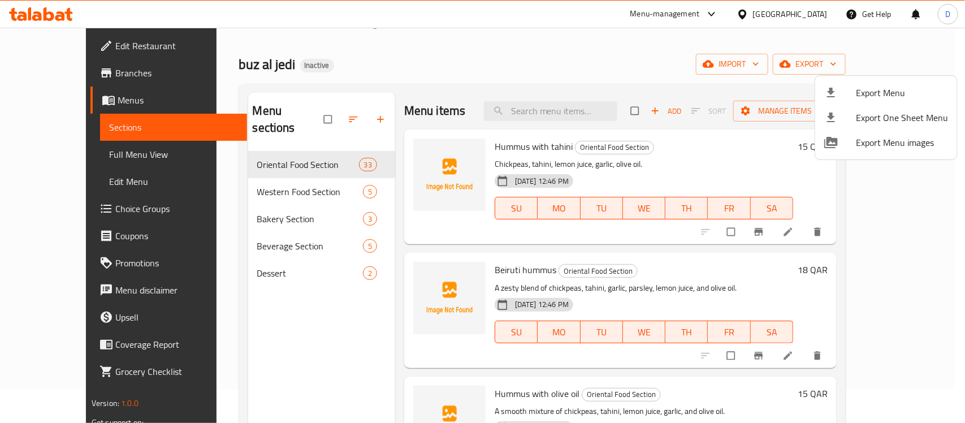
click at [43, 153] on div at bounding box center [482, 211] width 965 height 423
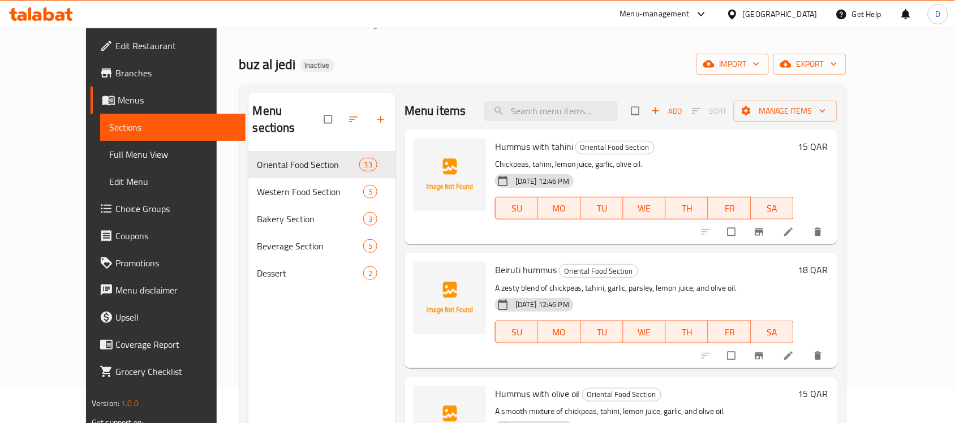
click at [109, 153] on span "Full Menu View" at bounding box center [172, 155] width 127 height 14
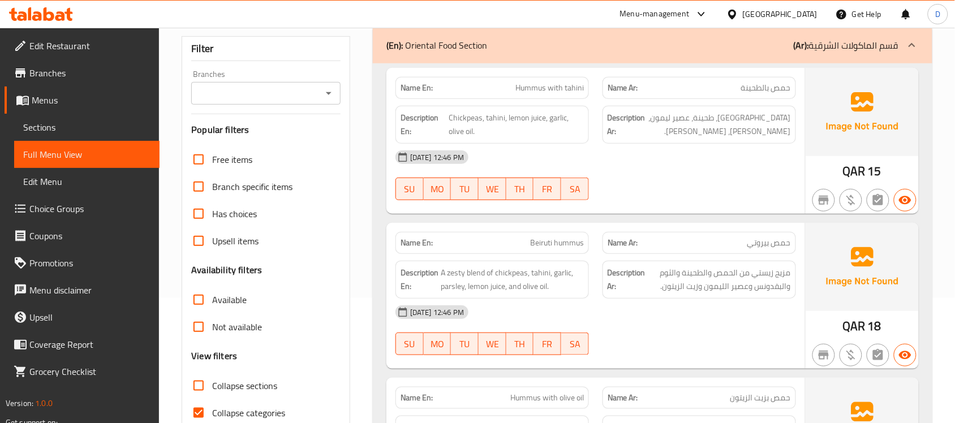
scroll to position [246, 0]
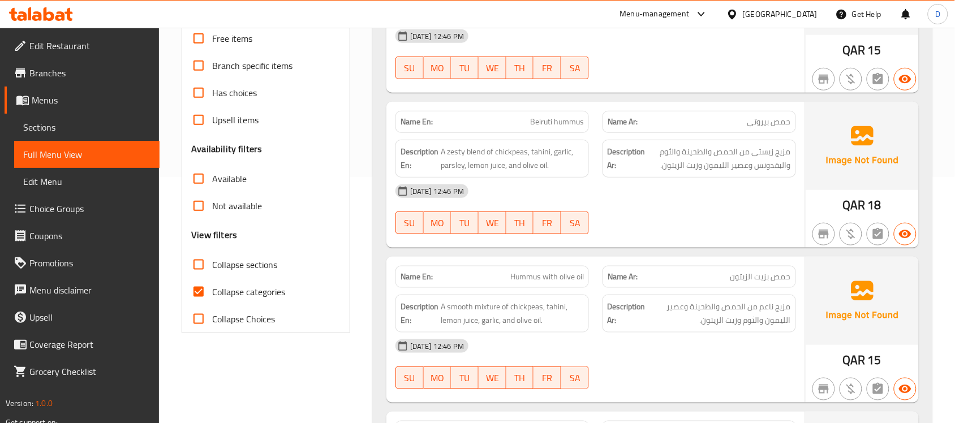
click at [196, 294] on input "Collapse categories" at bounding box center [198, 291] width 27 height 27
checkbox input "false"
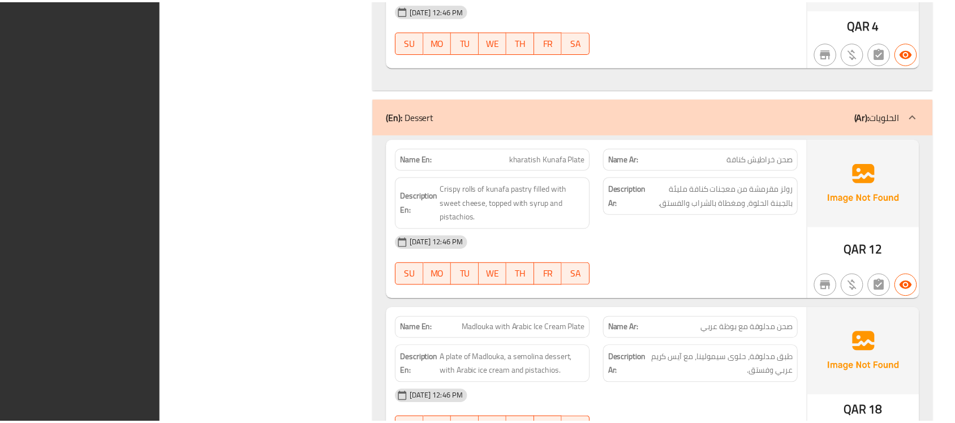
scroll to position [7806, 0]
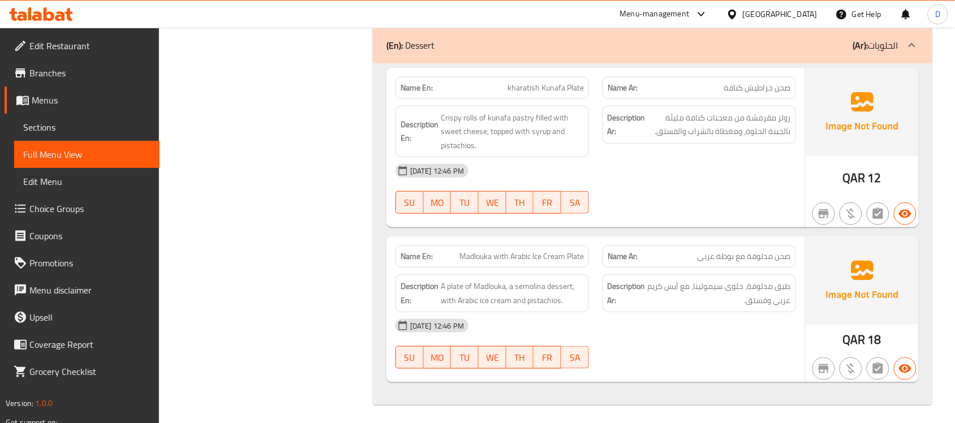
click at [44, 97] on span "Menus" at bounding box center [91, 100] width 119 height 14
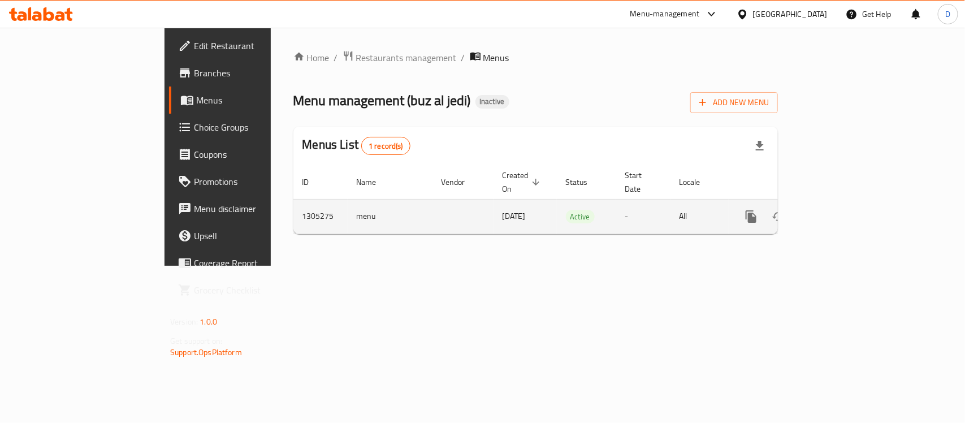
click at [840, 210] on icon "enhanced table" at bounding box center [833, 217] width 14 height 14
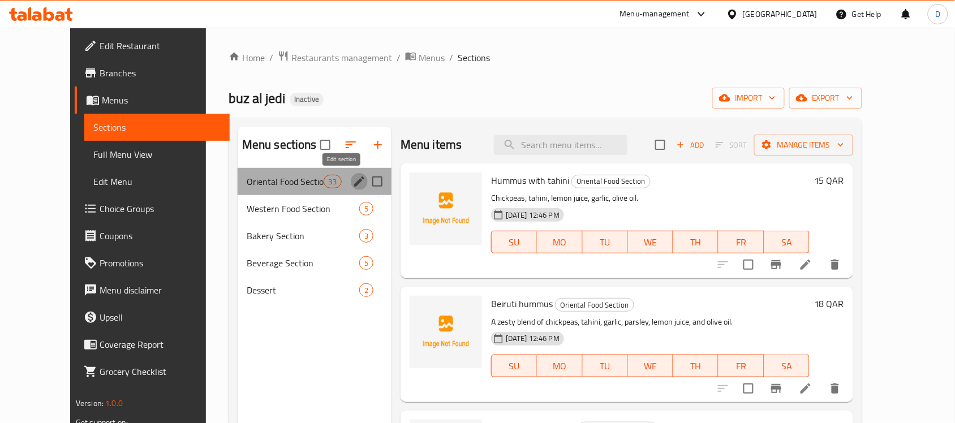
click at [352, 182] on icon "edit" at bounding box center [359, 182] width 14 height 14
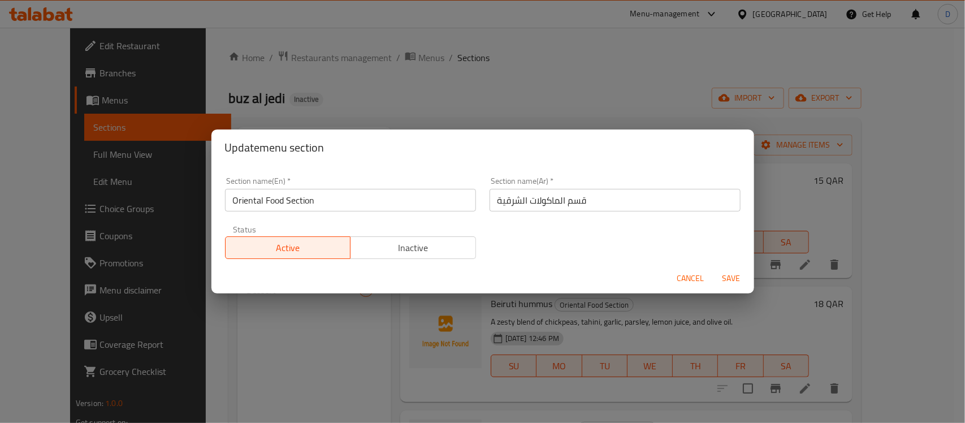
click at [683, 277] on span "Cancel" at bounding box center [691, 278] width 27 height 14
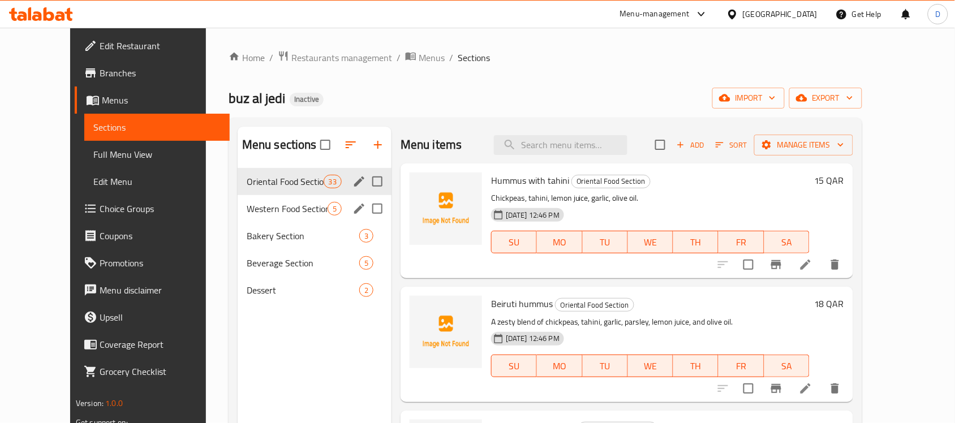
click at [351, 210] on button "edit" at bounding box center [359, 208] width 17 height 17
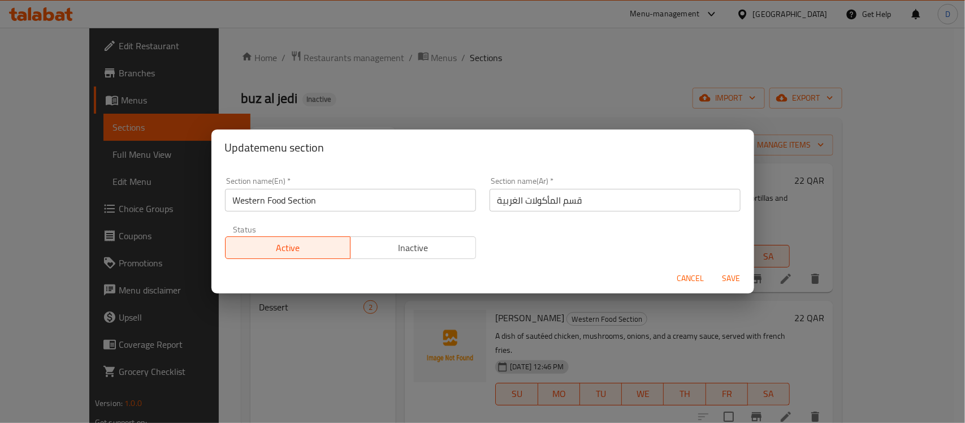
click at [683, 272] on span "Cancel" at bounding box center [691, 278] width 27 height 14
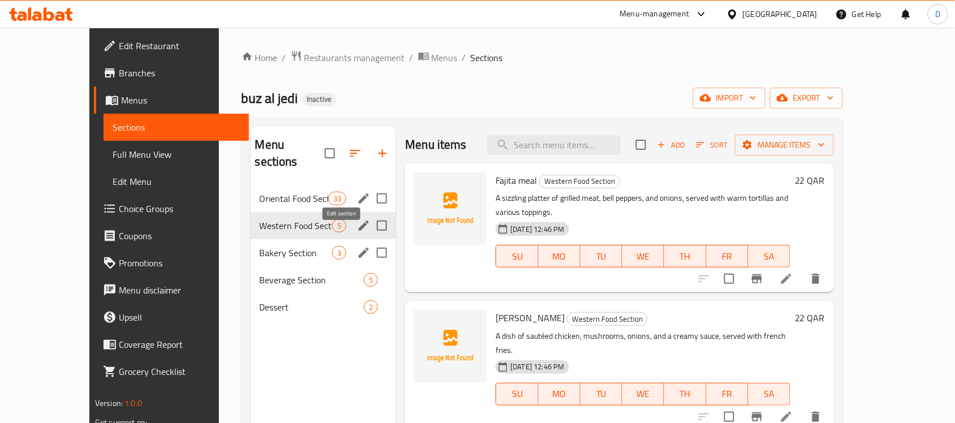
click at [357, 246] on icon "edit" at bounding box center [364, 253] width 14 height 14
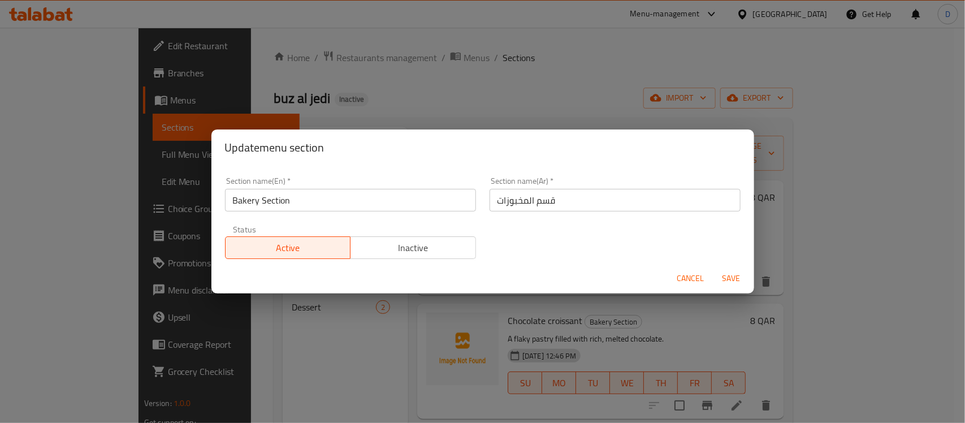
click at [690, 281] on span "Cancel" at bounding box center [691, 278] width 27 height 14
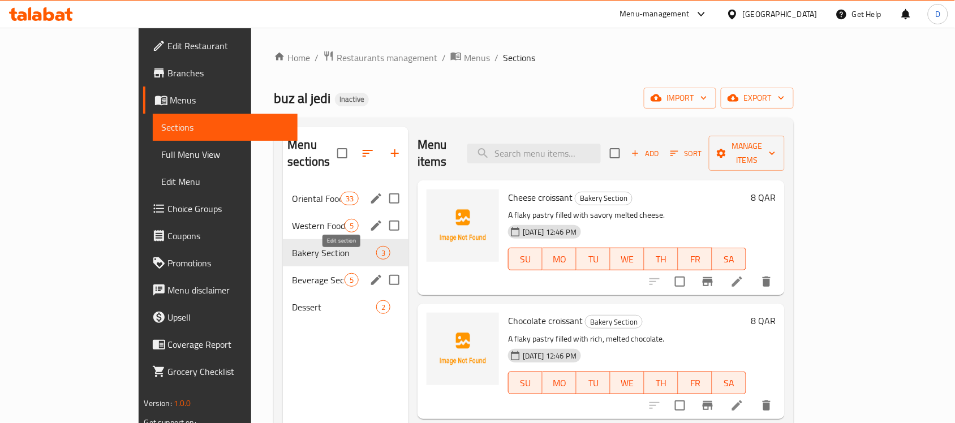
click at [369, 273] on icon "edit" at bounding box center [376, 280] width 14 height 14
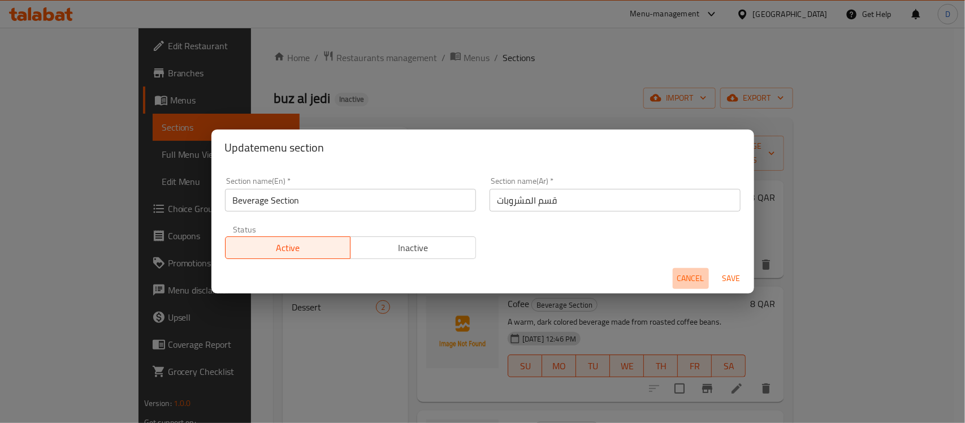
click at [689, 280] on span "Cancel" at bounding box center [691, 278] width 27 height 14
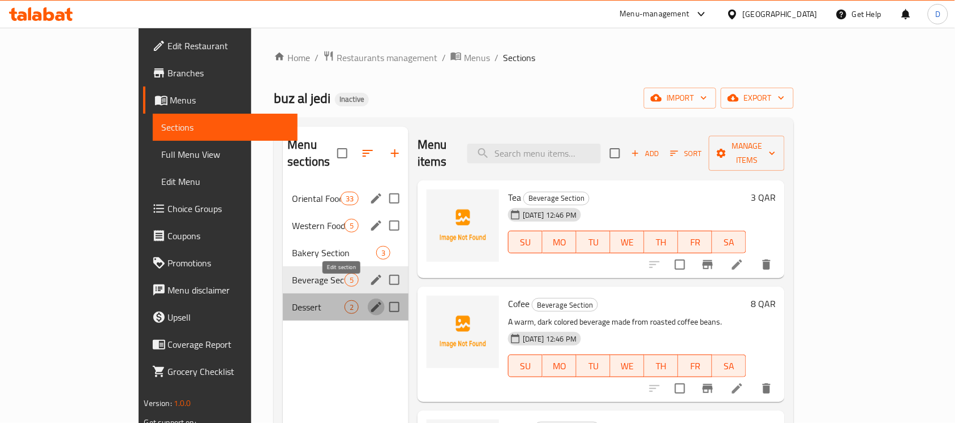
click at [371, 302] on icon "edit" at bounding box center [376, 307] width 10 height 10
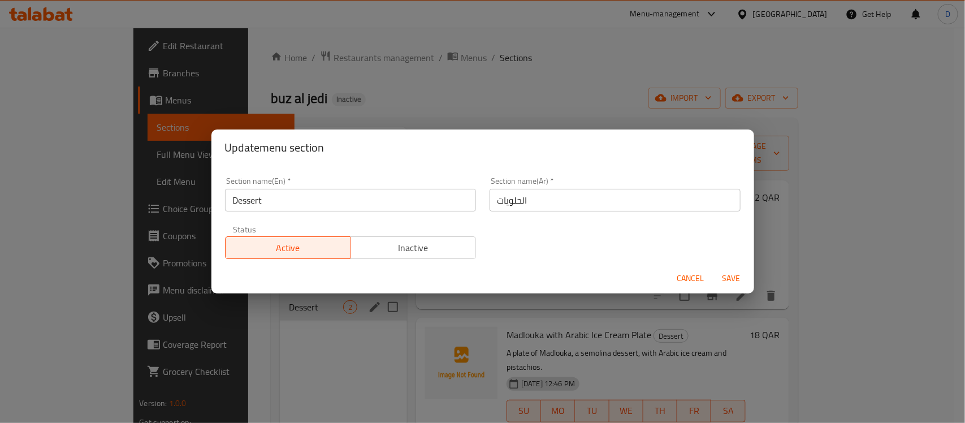
click at [675, 277] on button "Cancel" at bounding box center [691, 278] width 36 height 21
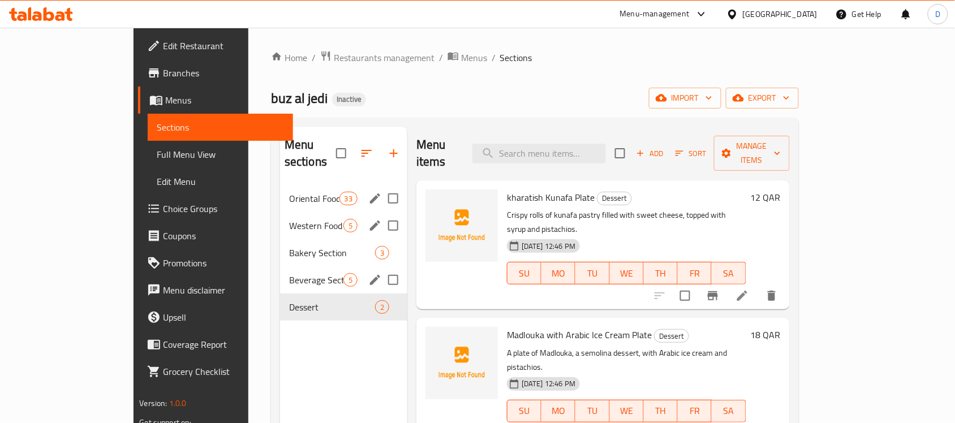
click at [807, 17] on div "[GEOGRAPHIC_DATA]" at bounding box center [780, 14] width 75 height 12
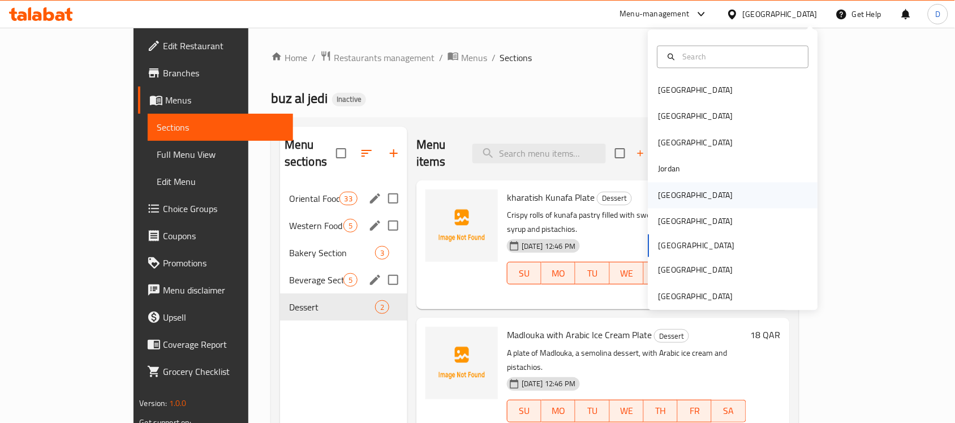
click at [674, 195] on div "Kuwait" at bounding box center [695, 195] width 93 height 26
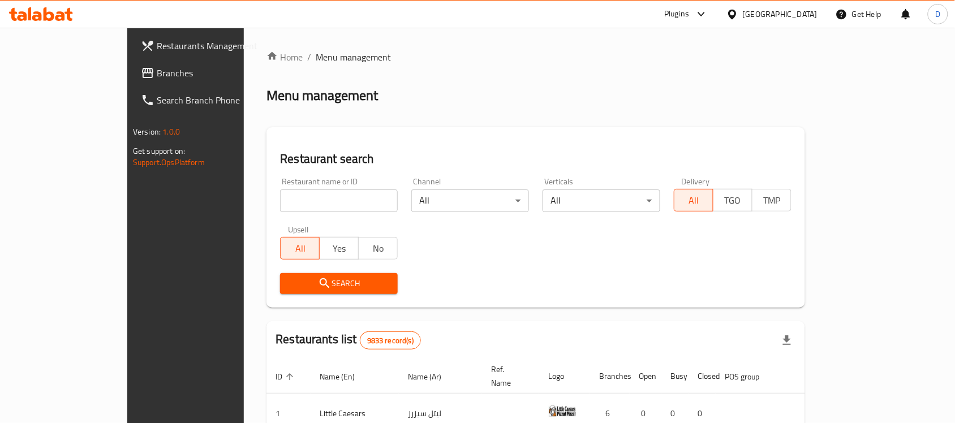
click at [157, 72] on span "Branches" at bounding box center [217, 73] width 121 height 14
